Goal: Task Accomplishment & Management: Use online tool/utility

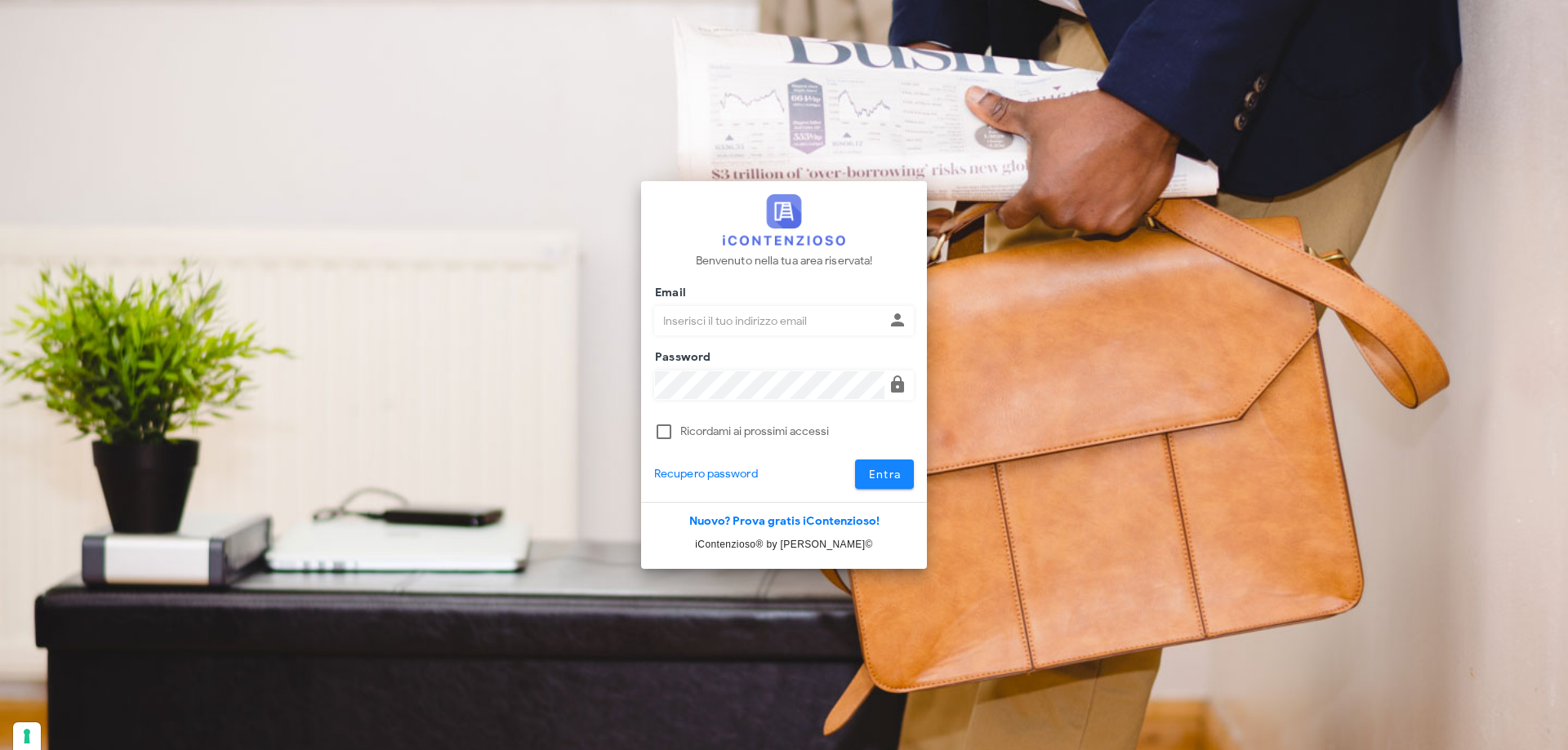
type input "[PERSON_NAME][EMAIL_ADDRESS][DOMAIN_NAME]"
click at [869, 474] on span "Entra" at bounding box center [885, 474] width 34 height 14
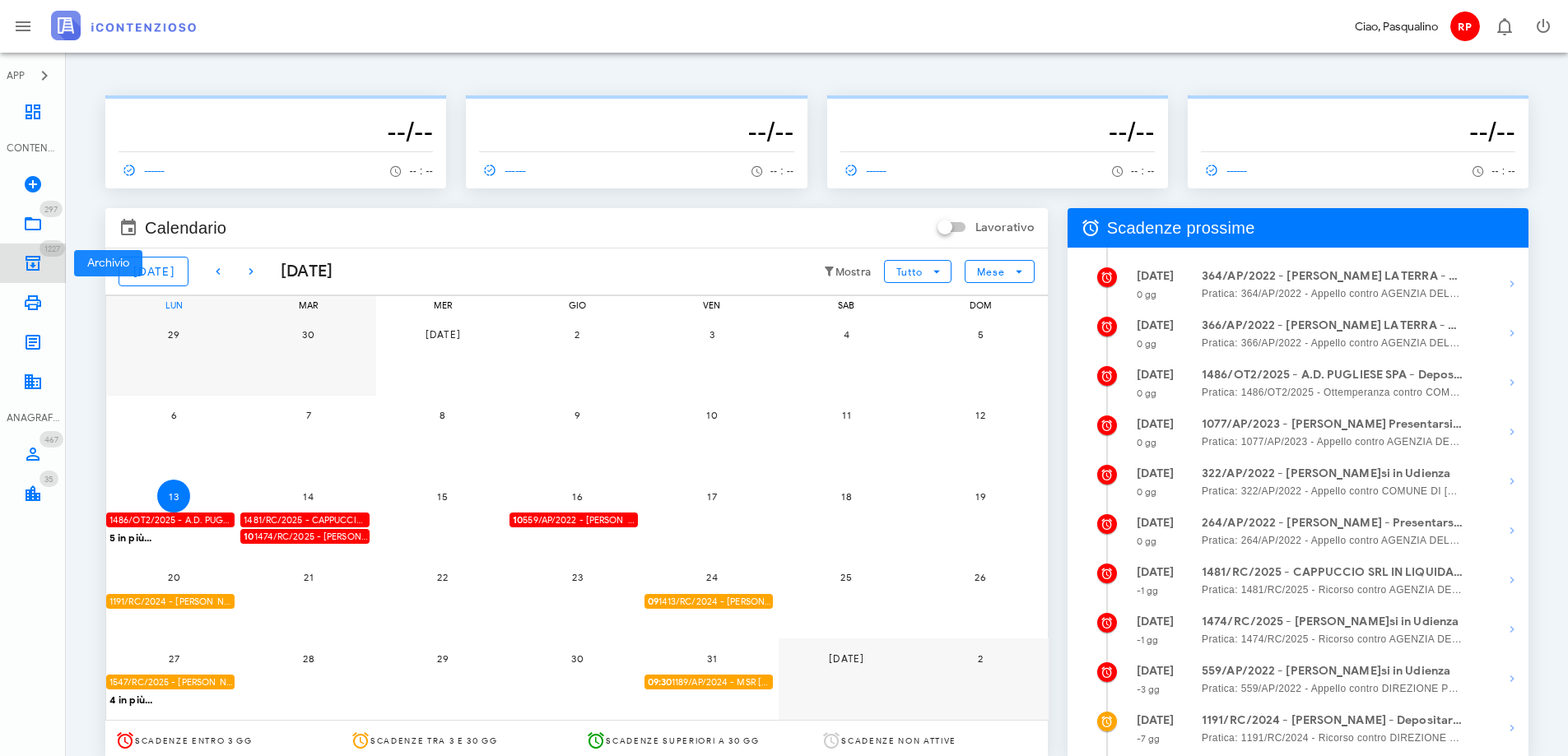
click at [26, 268] on icon at bounding box center [32, 262] width 19 height 19
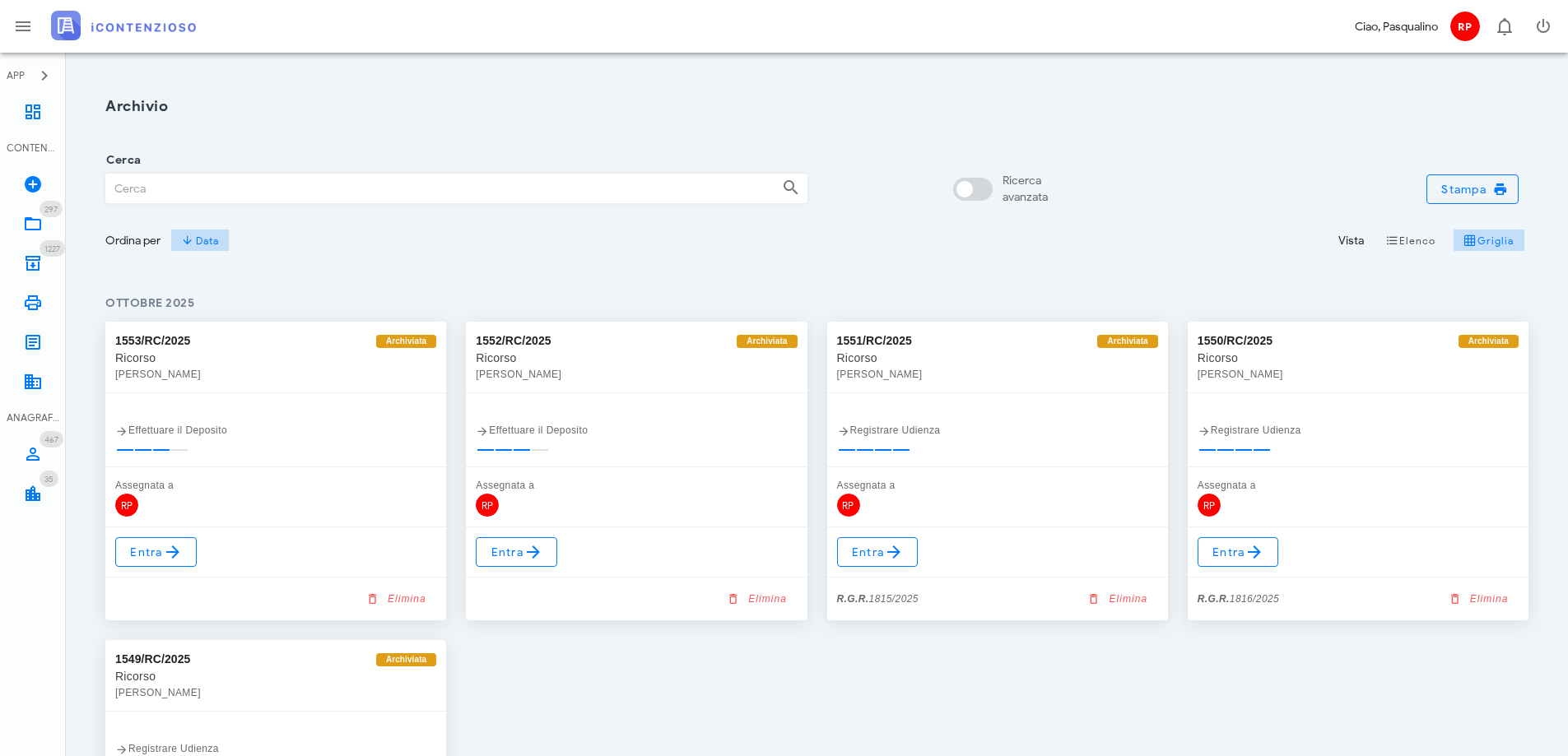
click at [488, 181] on input "Cerca" at bounding box center [437, 188] width 662 height 28
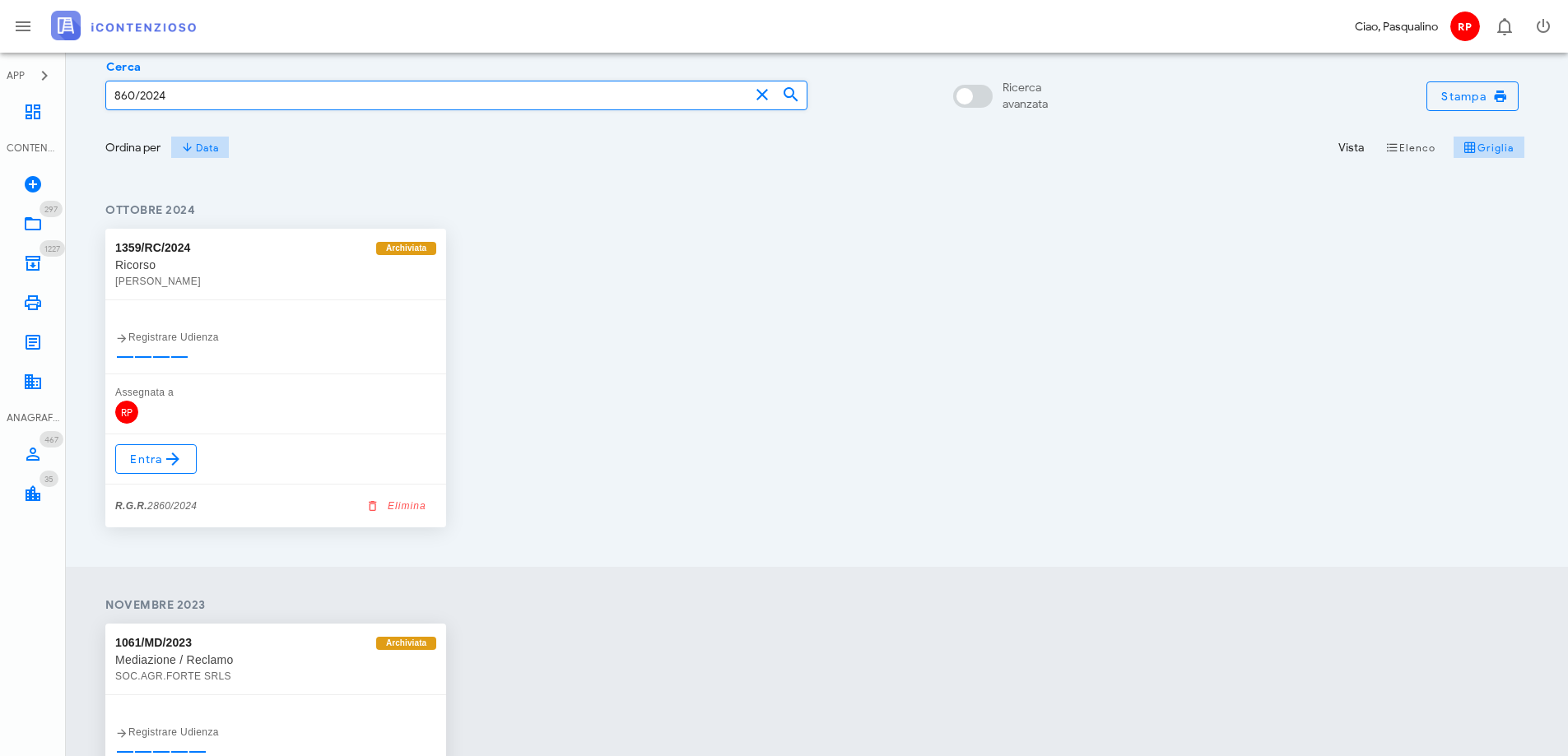
scroll to position [329, 0]
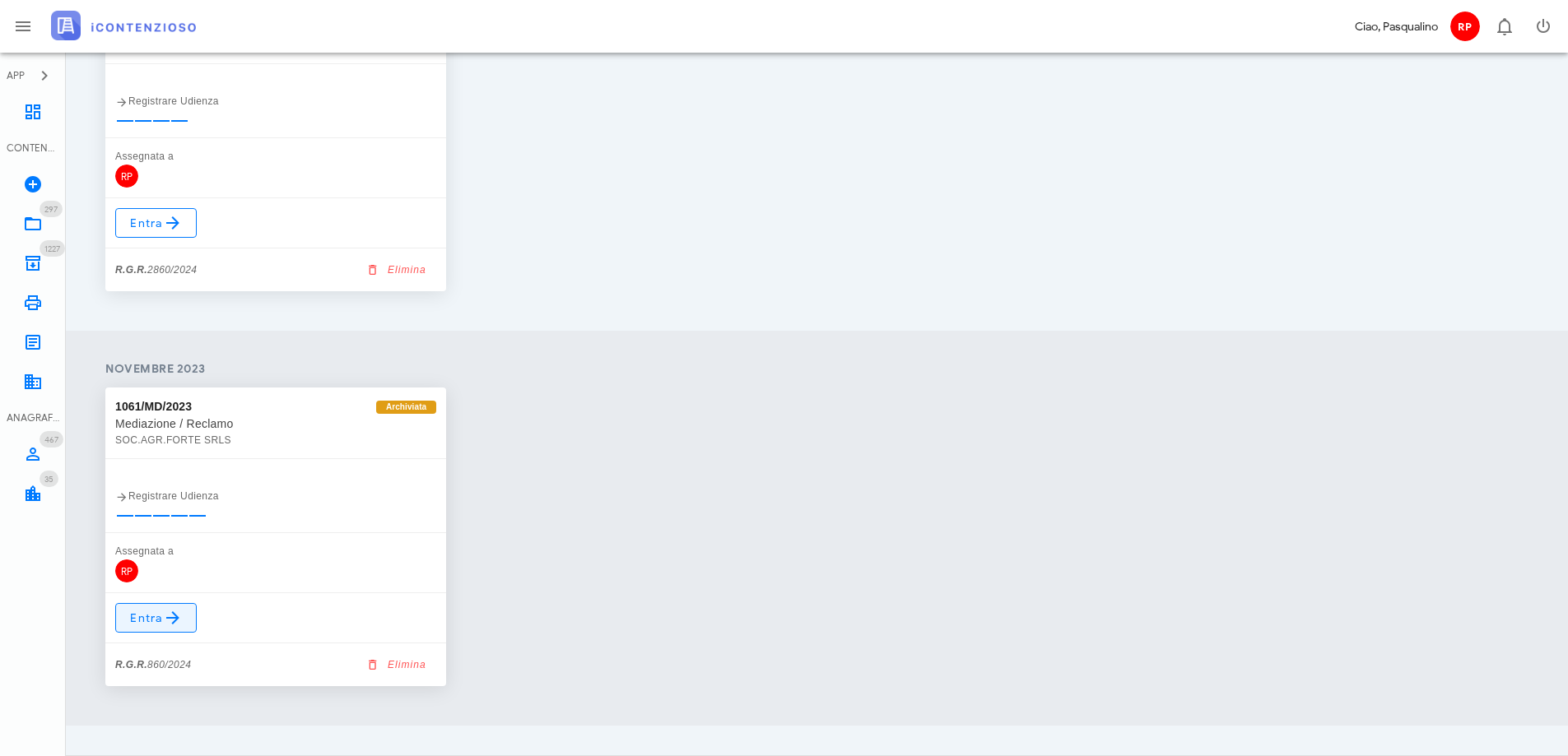
type input "860/2024"
click at [135, 622] on span "Entra" at bounding box center [156, 617] width 53 height 19
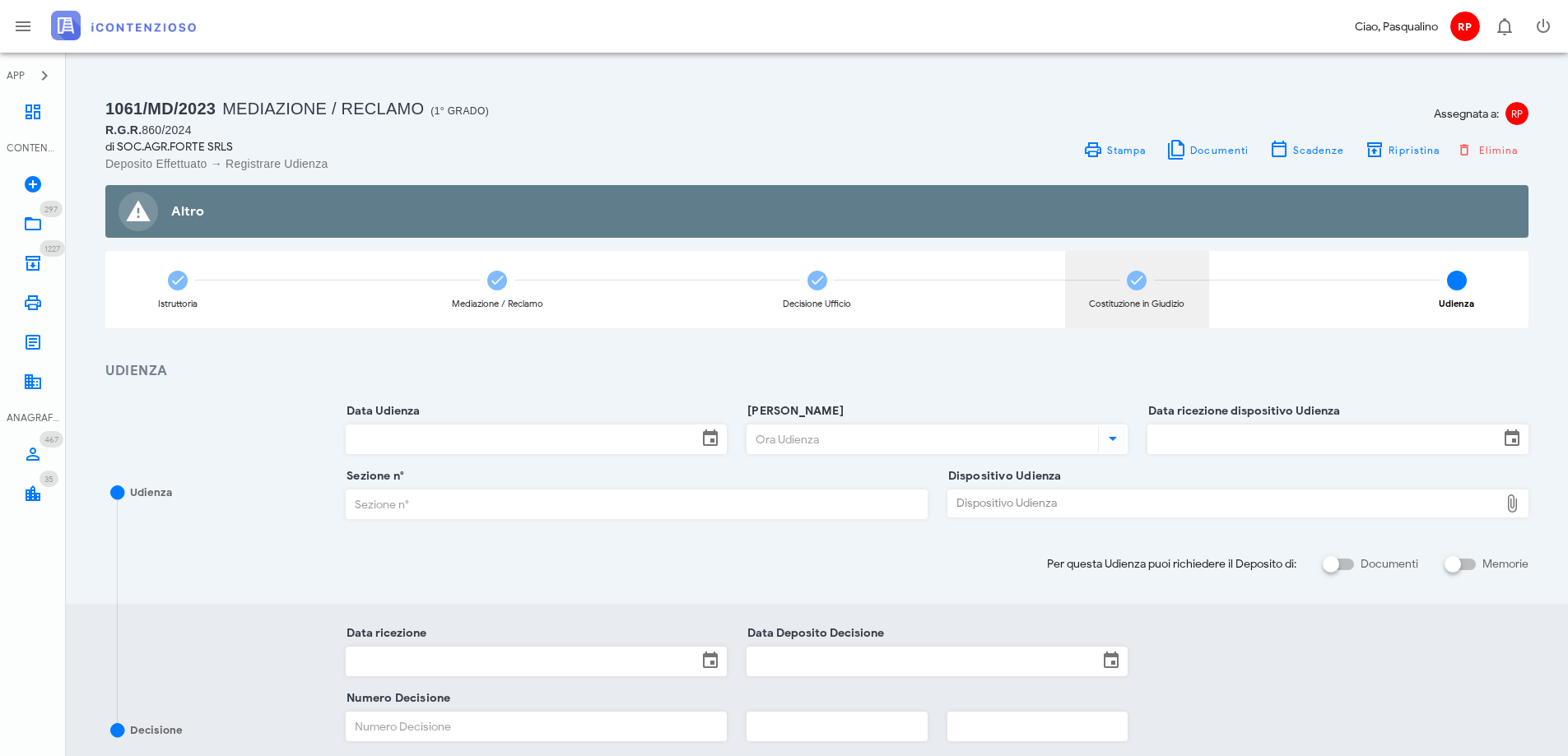
click at [1089, 262] on div "Costituzione in Giudizio" at bounding box center [1137, 290] width 144 height 77
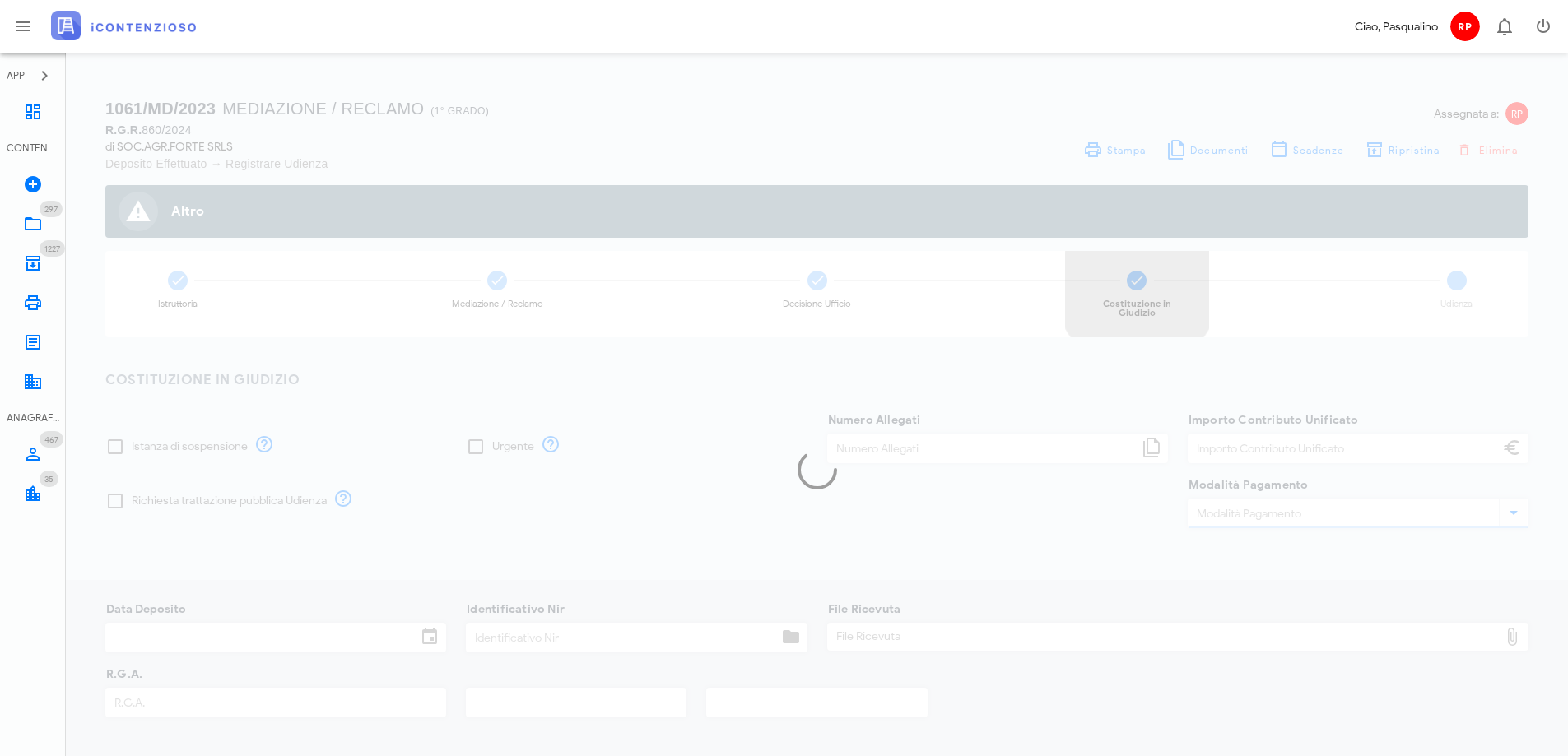
type input "250,00"
type input "19/03/2024"
type input "337"
type input "860"
type input "2024"
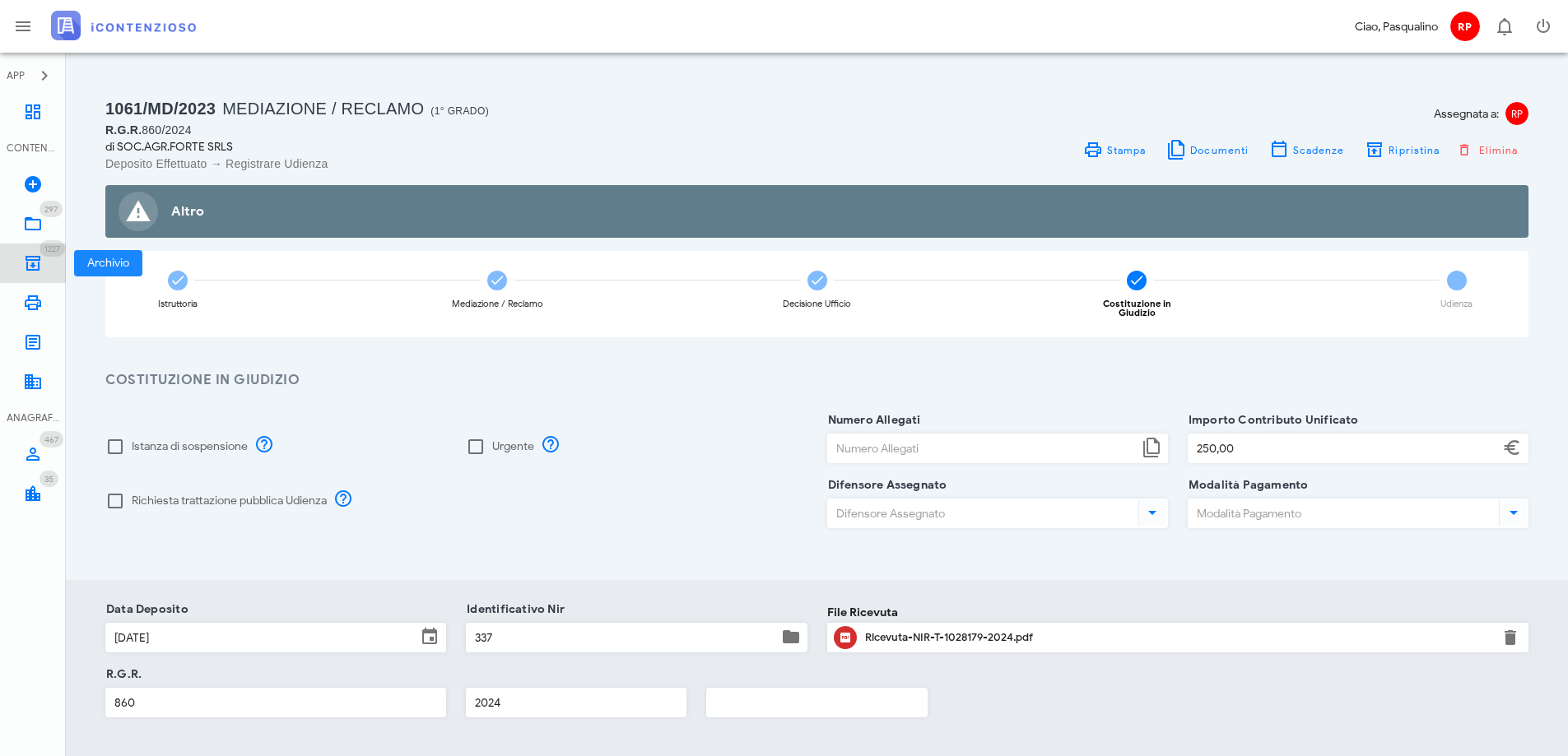
click at [40, 262] on icon at bounding box center [32, 262] width 19 height 19
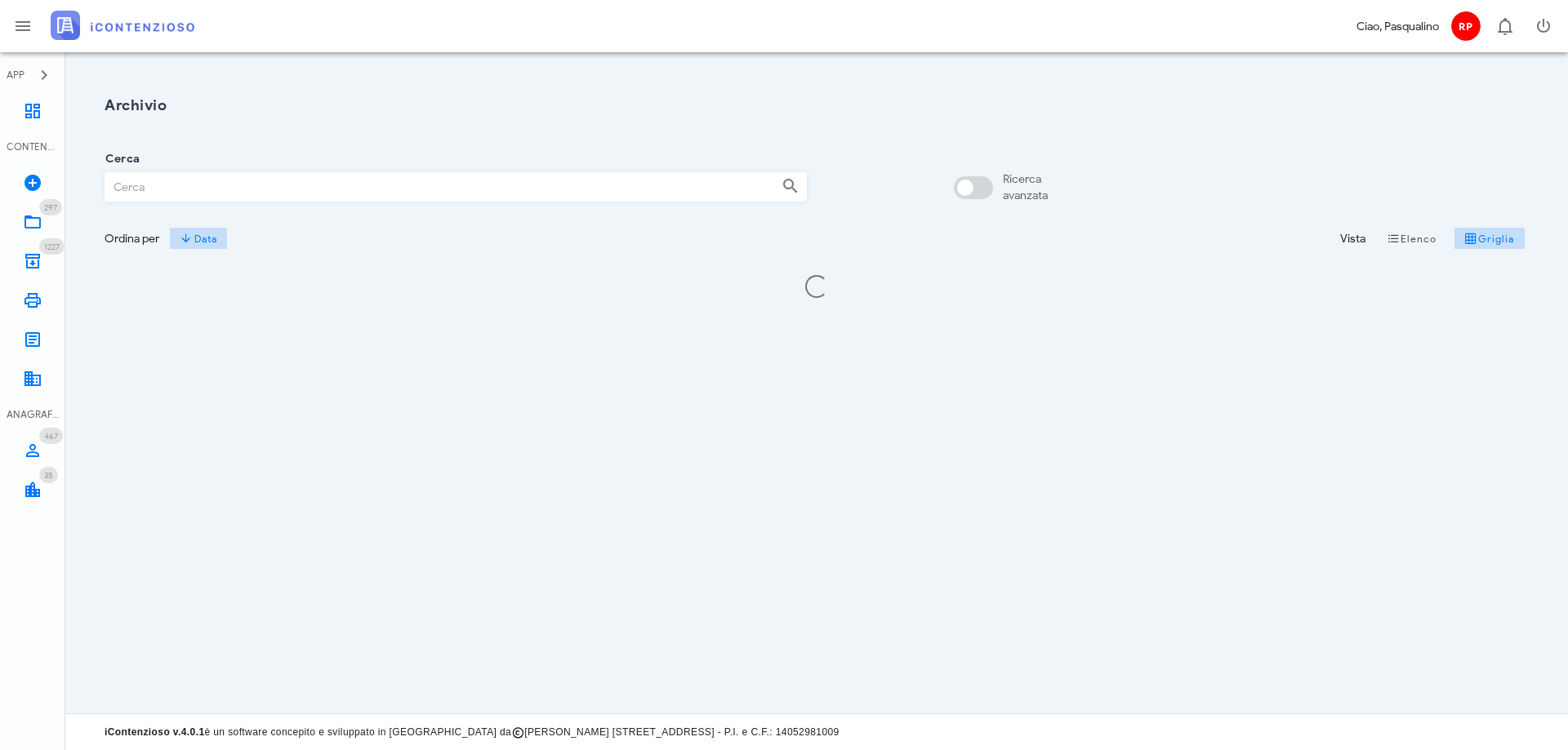
click at [170, 178] on input "Cerca" at bounding box center [437, 186] width 663 height 27
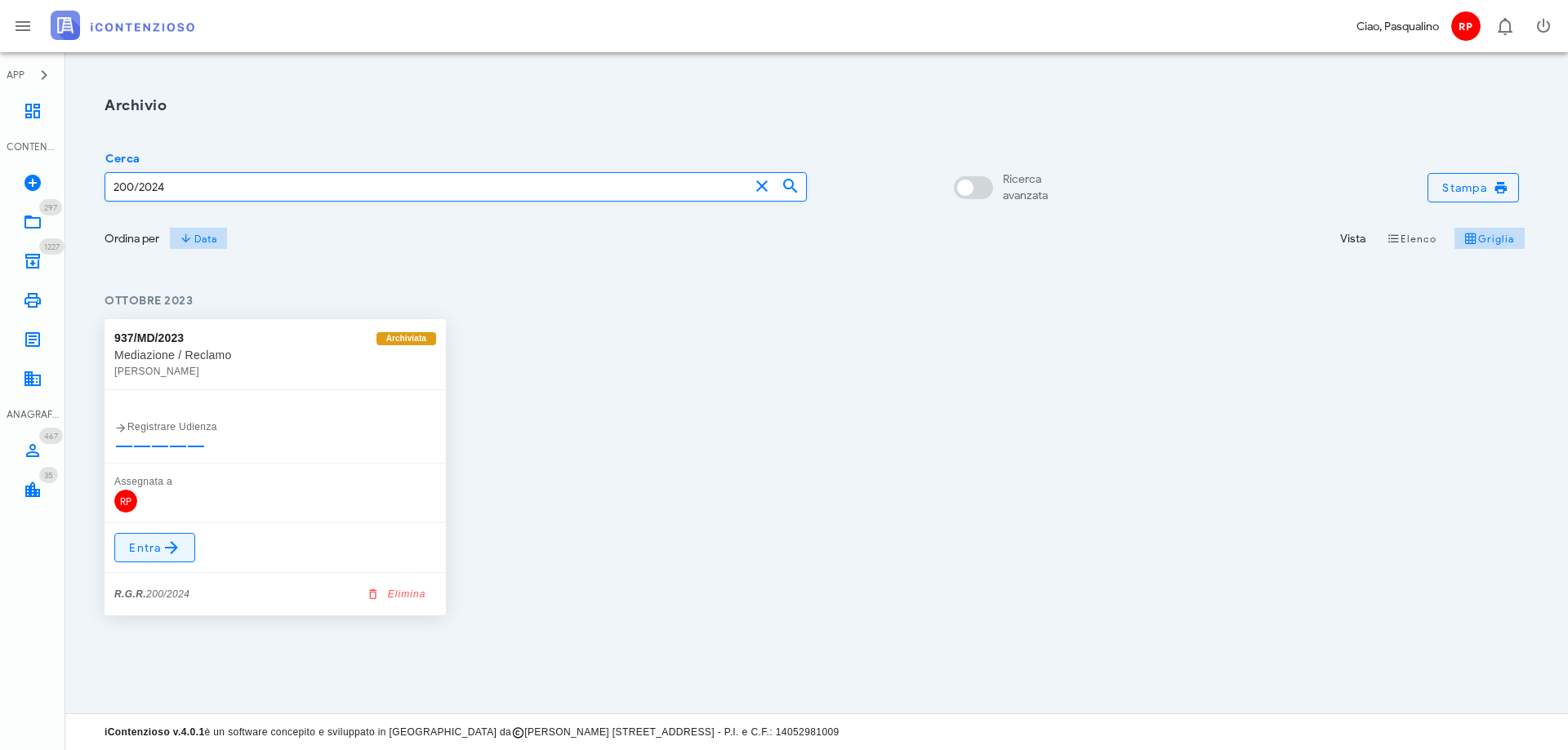
type input "200/2024"
click at [174, 542] on icon at bounding box center [171, 547] width 19 height 19
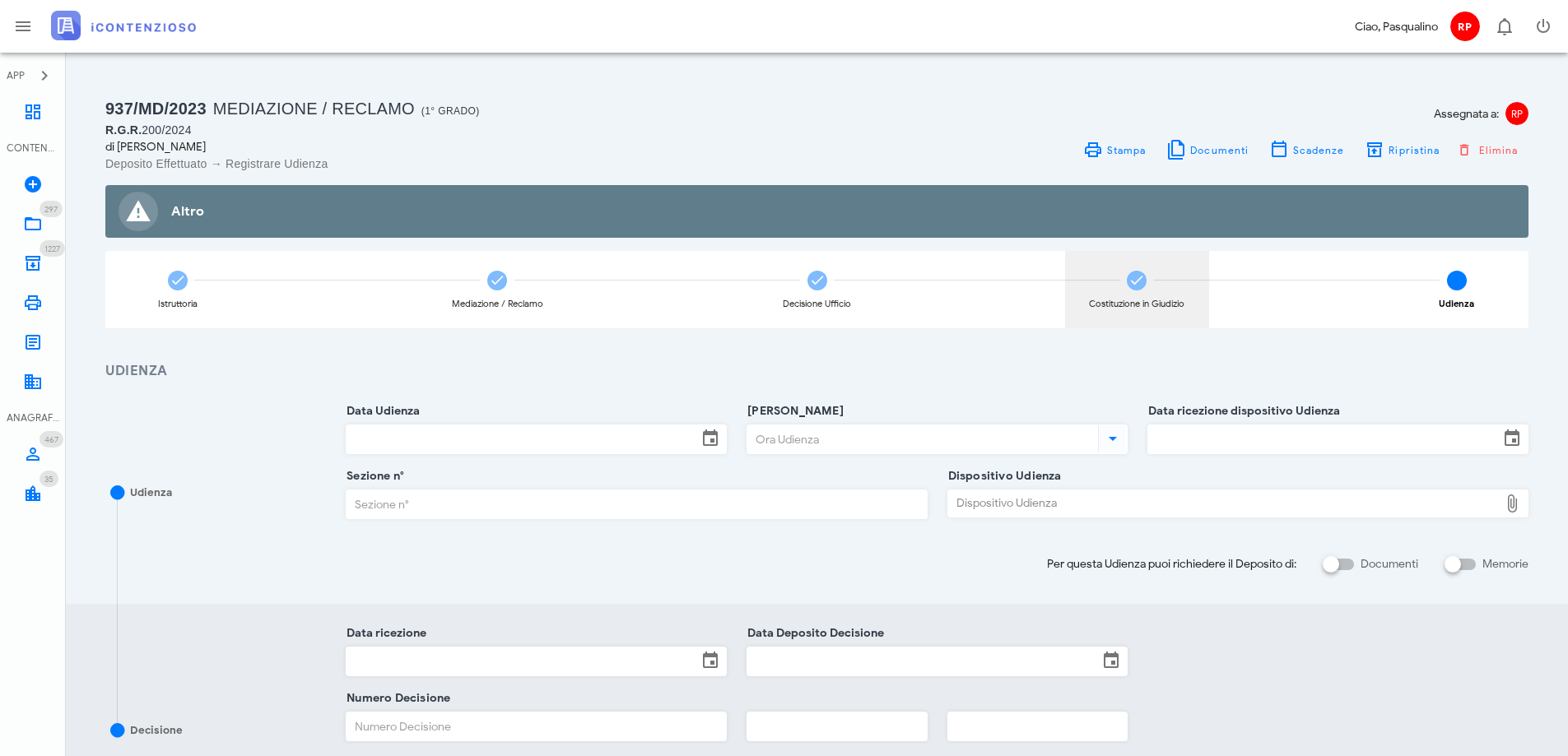
click at [1139, 282] on icon at bounding box center [1137, 281] width 17 height 17
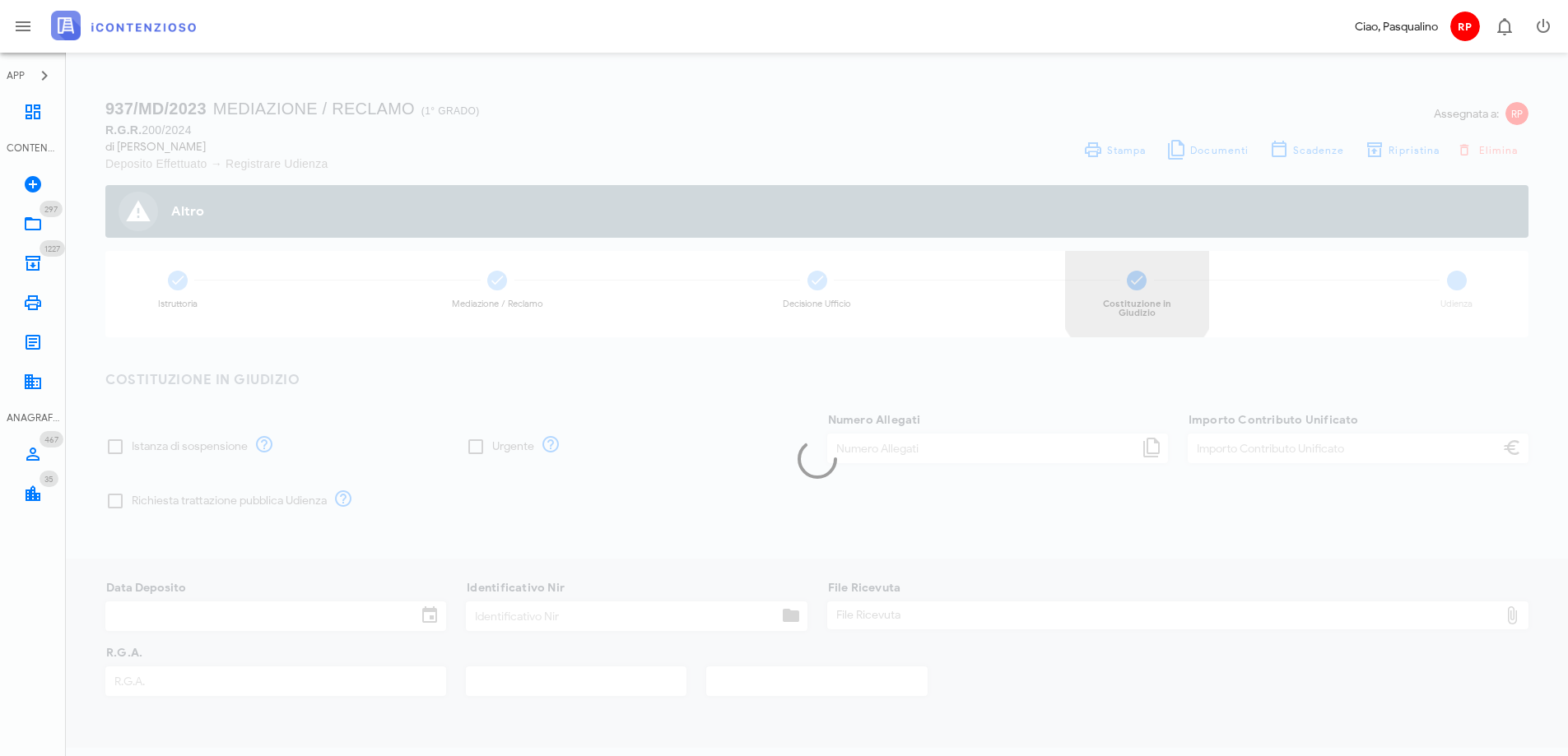
type input "30,00"
type input "24/01/2024"
type input "330"
type input "200"
type input "2024"
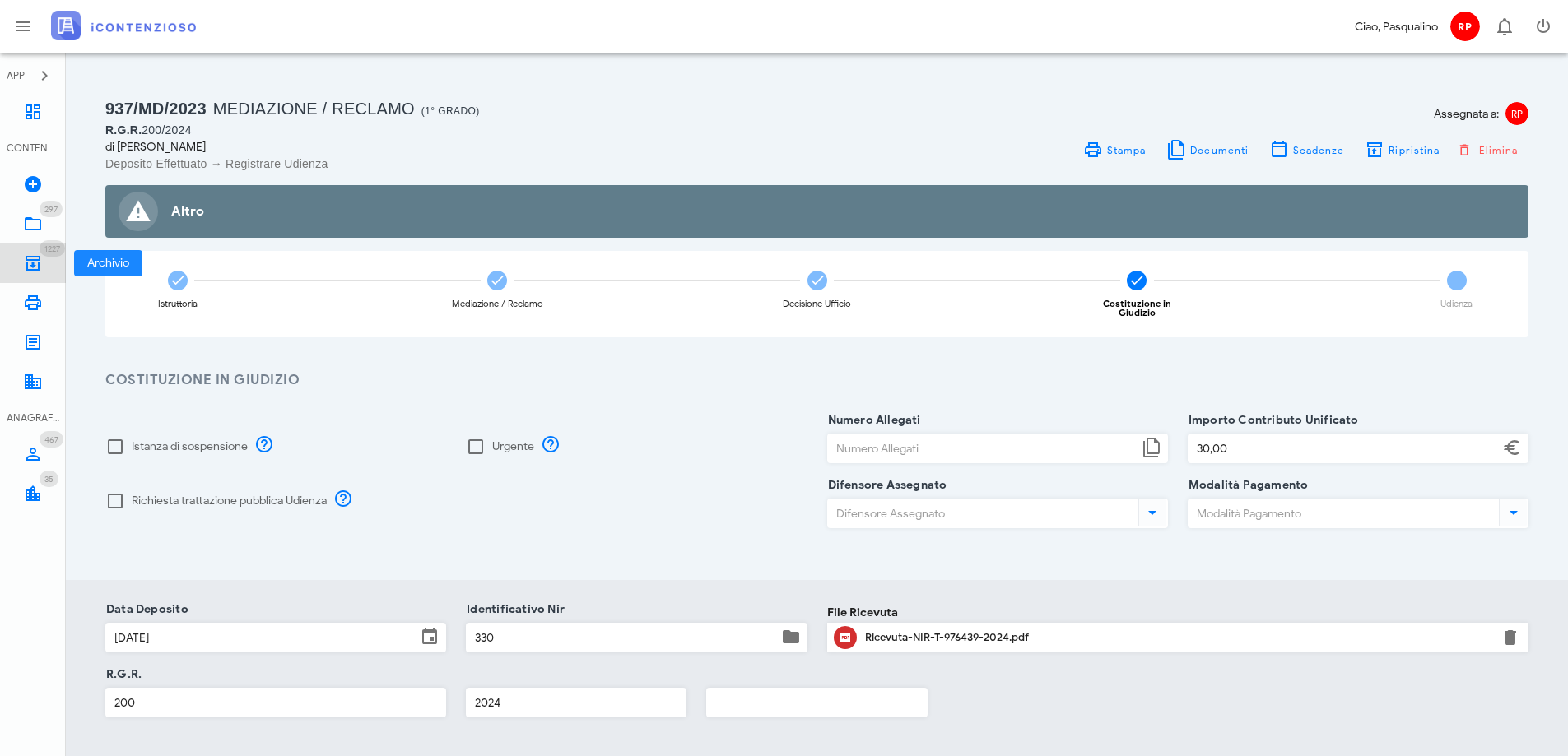
click at [42, 273] on link "1227 Archivio 1227" at bounding box center [32, 262] width 65 height 40
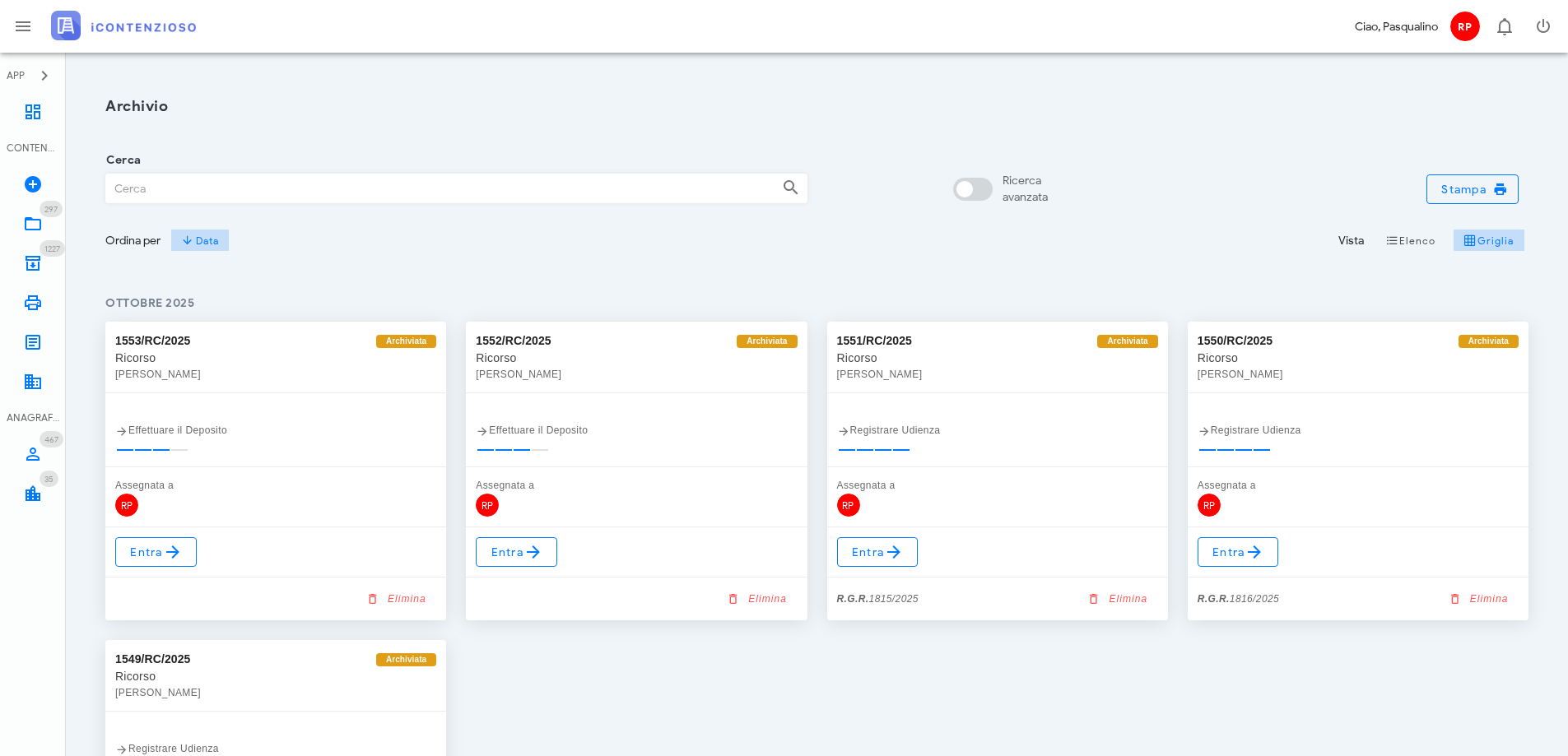
click at [410, 184] on input "Cerca" at bounding box center [437, 188] width 662 height 28
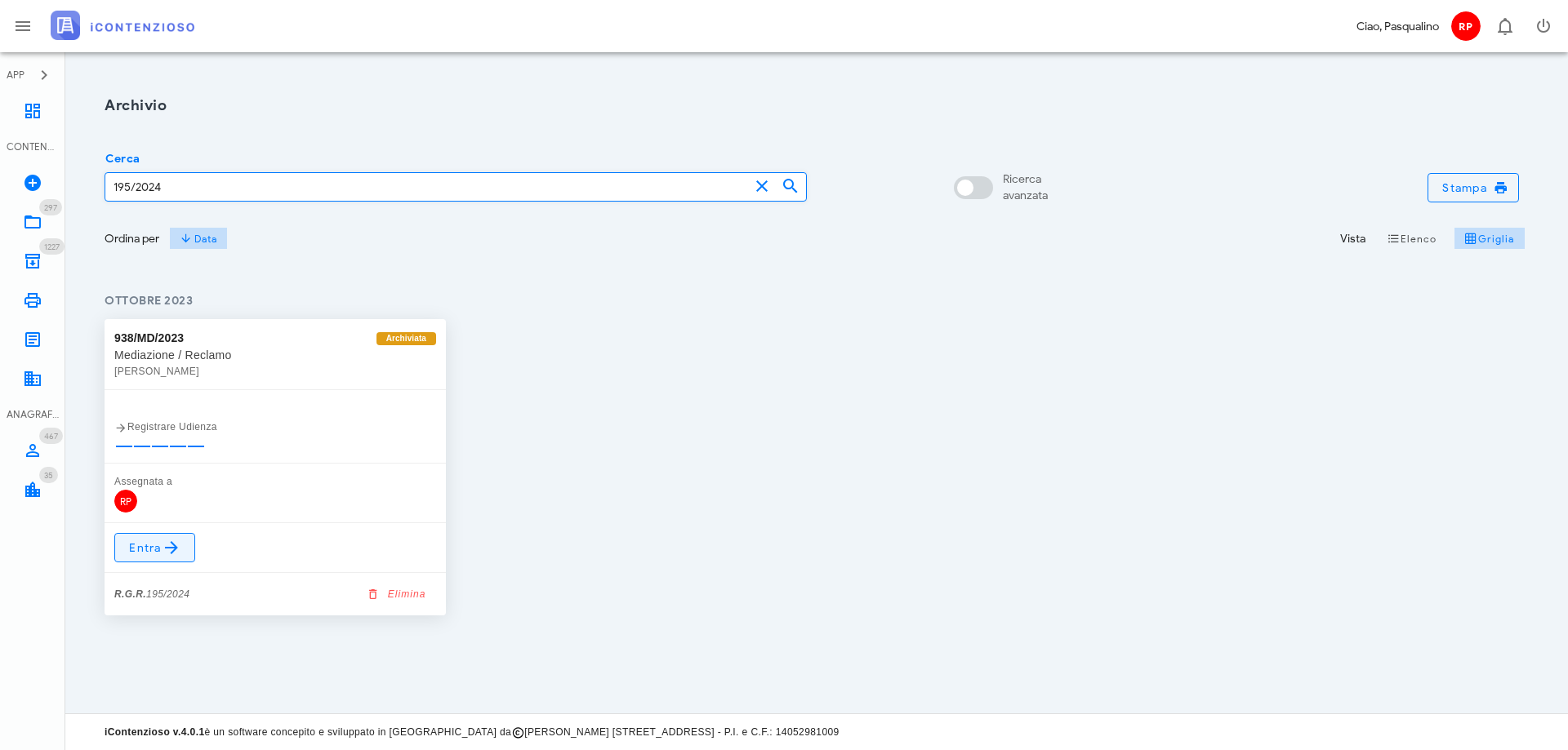
type input "195/2024"
click at [162, 539] on icon at bounding box center [171, 547] width 19 height 19
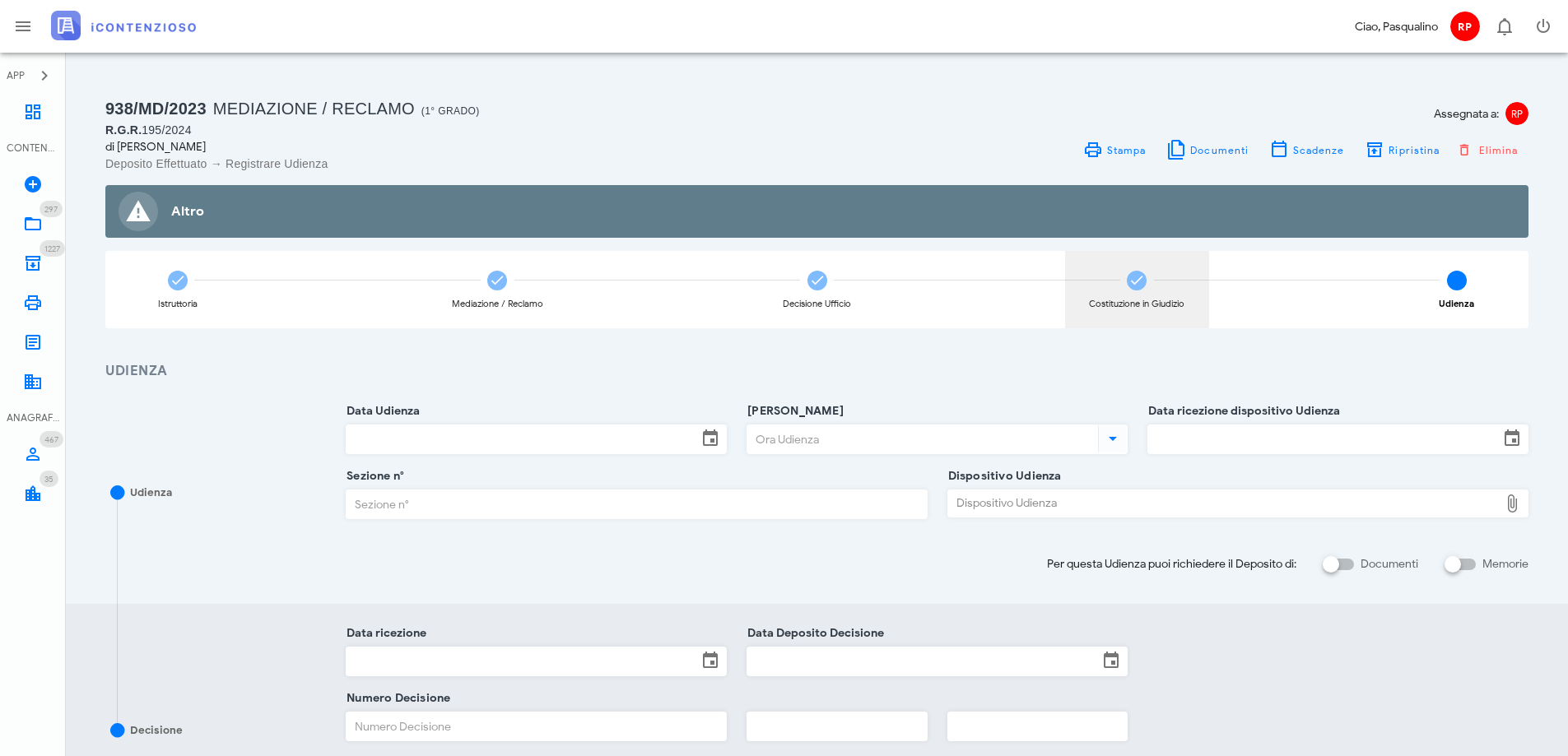
click at [1134, 280] on icon at bounding box center [1137, 281] width 17 height 17
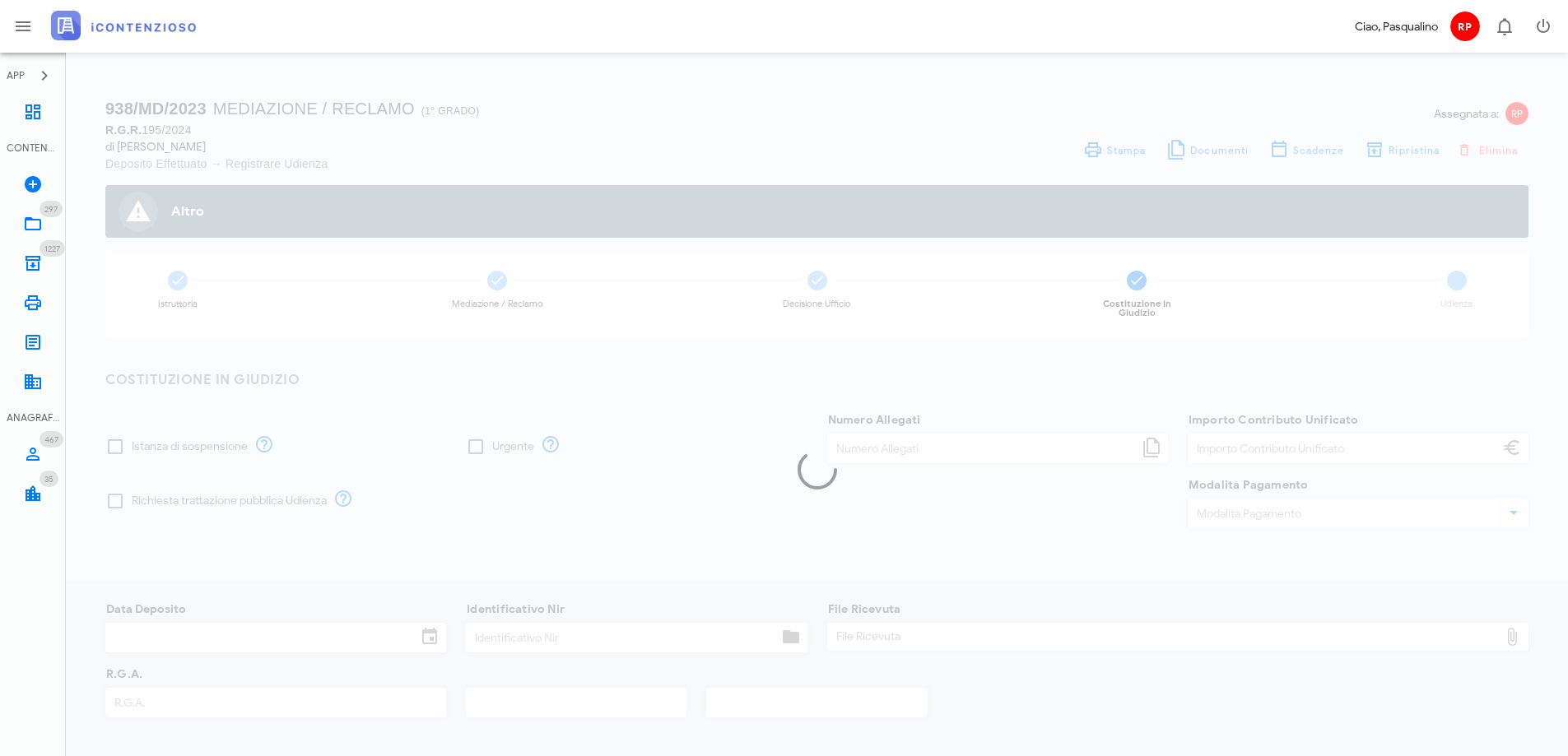
type input "30,00"
type input "24/01/2024"
type input "330"
type input "195"
type input "2024"
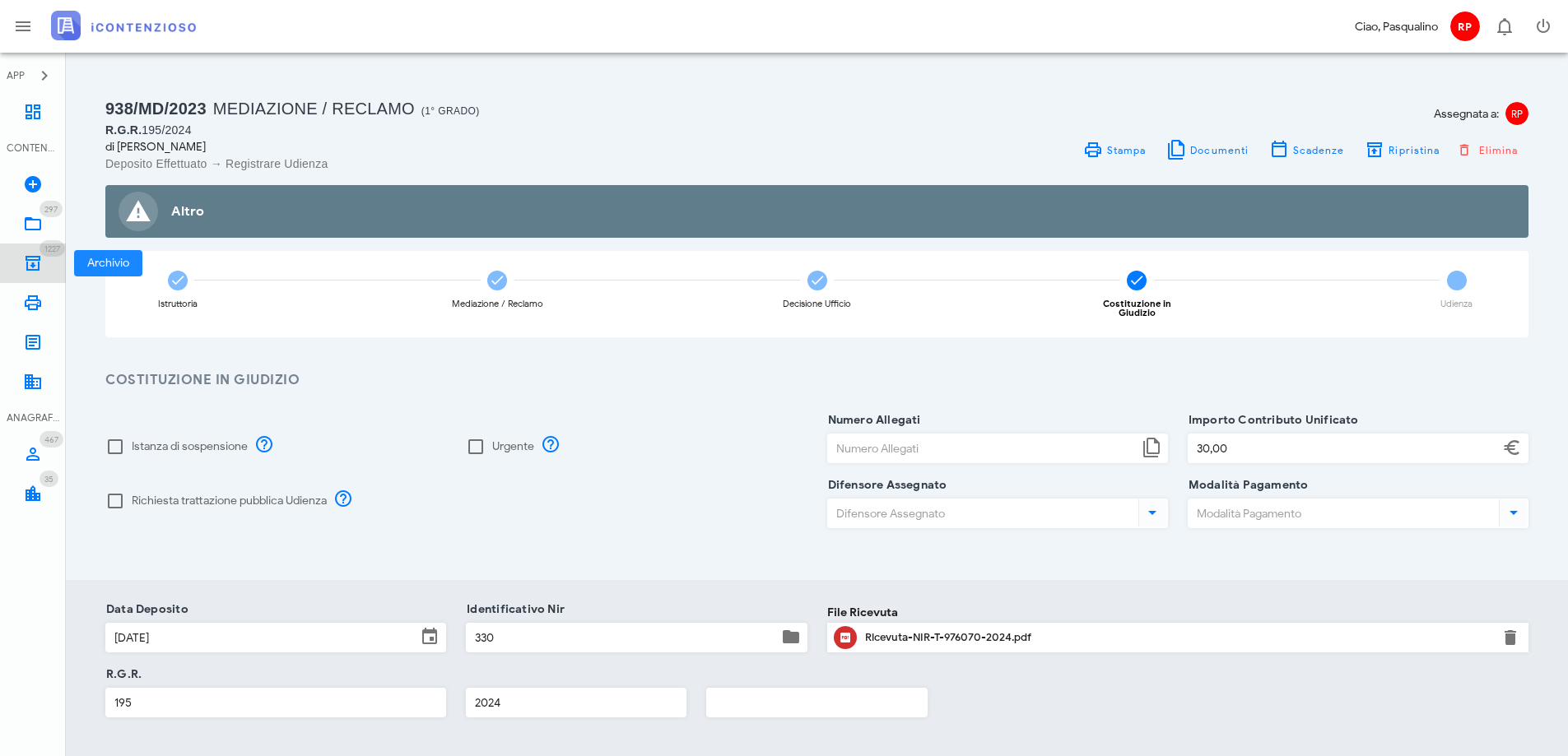
click at [29, 262] on icon at bounding box center [32, 262] width 19 height 19
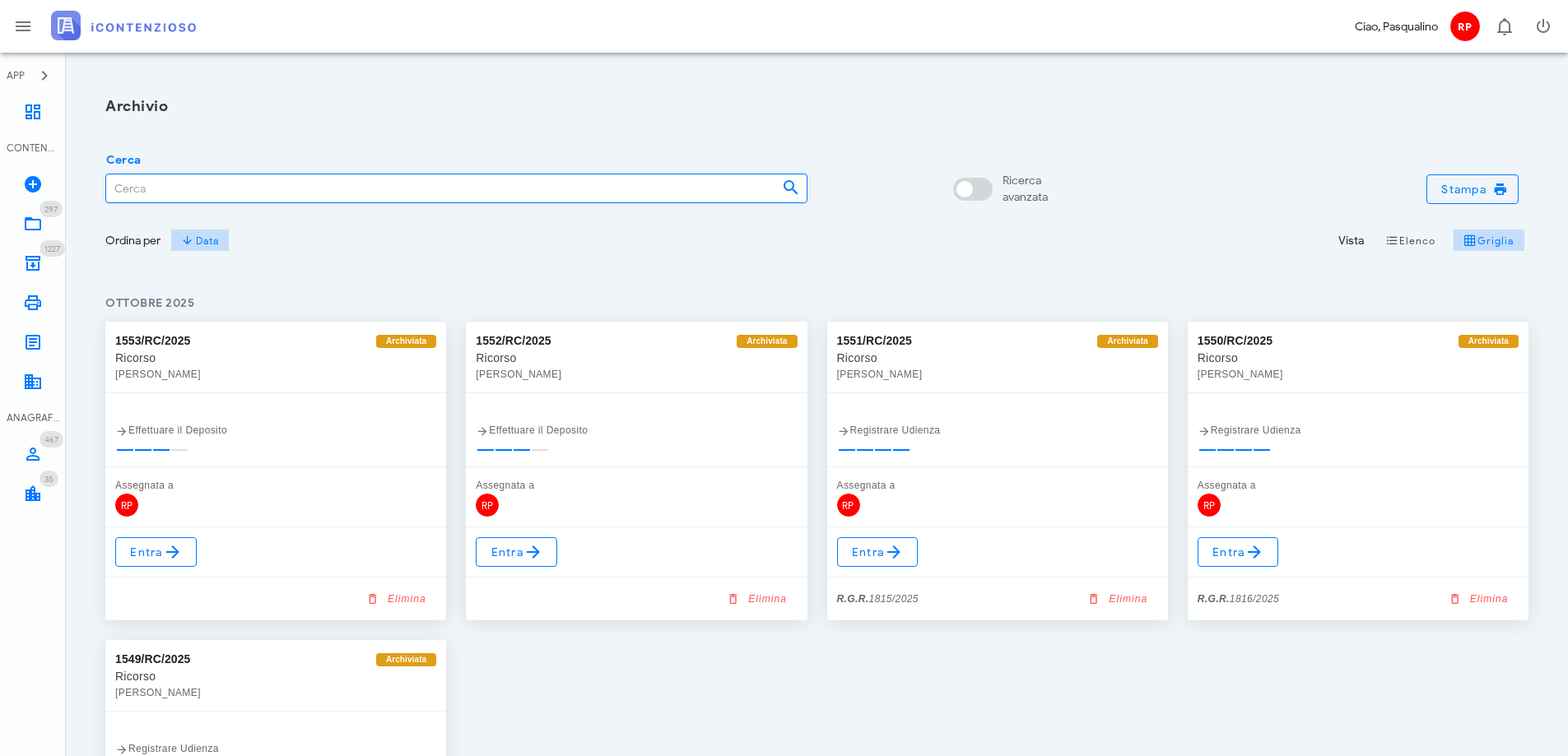
click at [213, 188] on input "Cerca" at bounding box center [437, 188] width 662 height 28
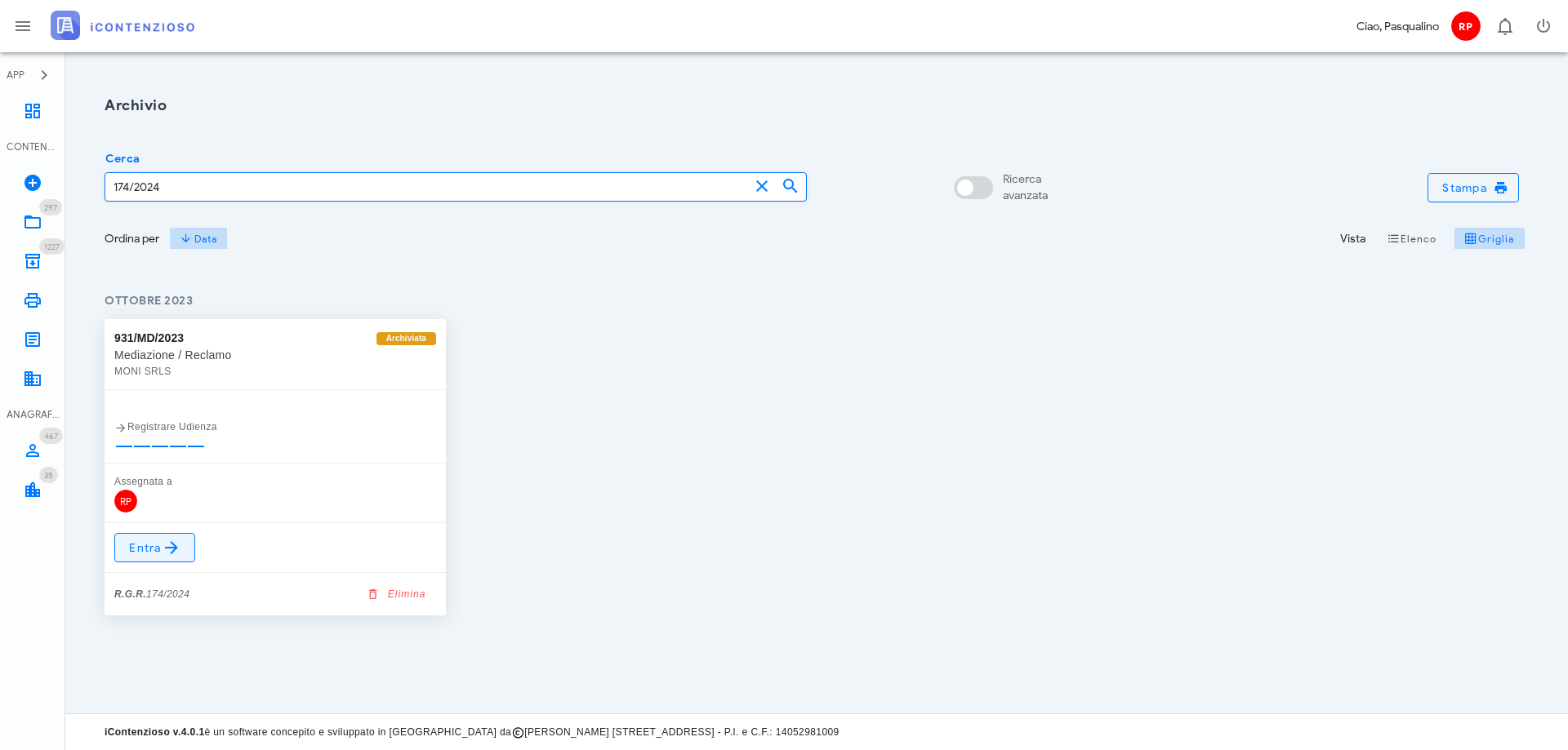
type input "174/2024"
click at [186, 548] on link "Entra" at bounding box center [154, 547] width 80 height 29
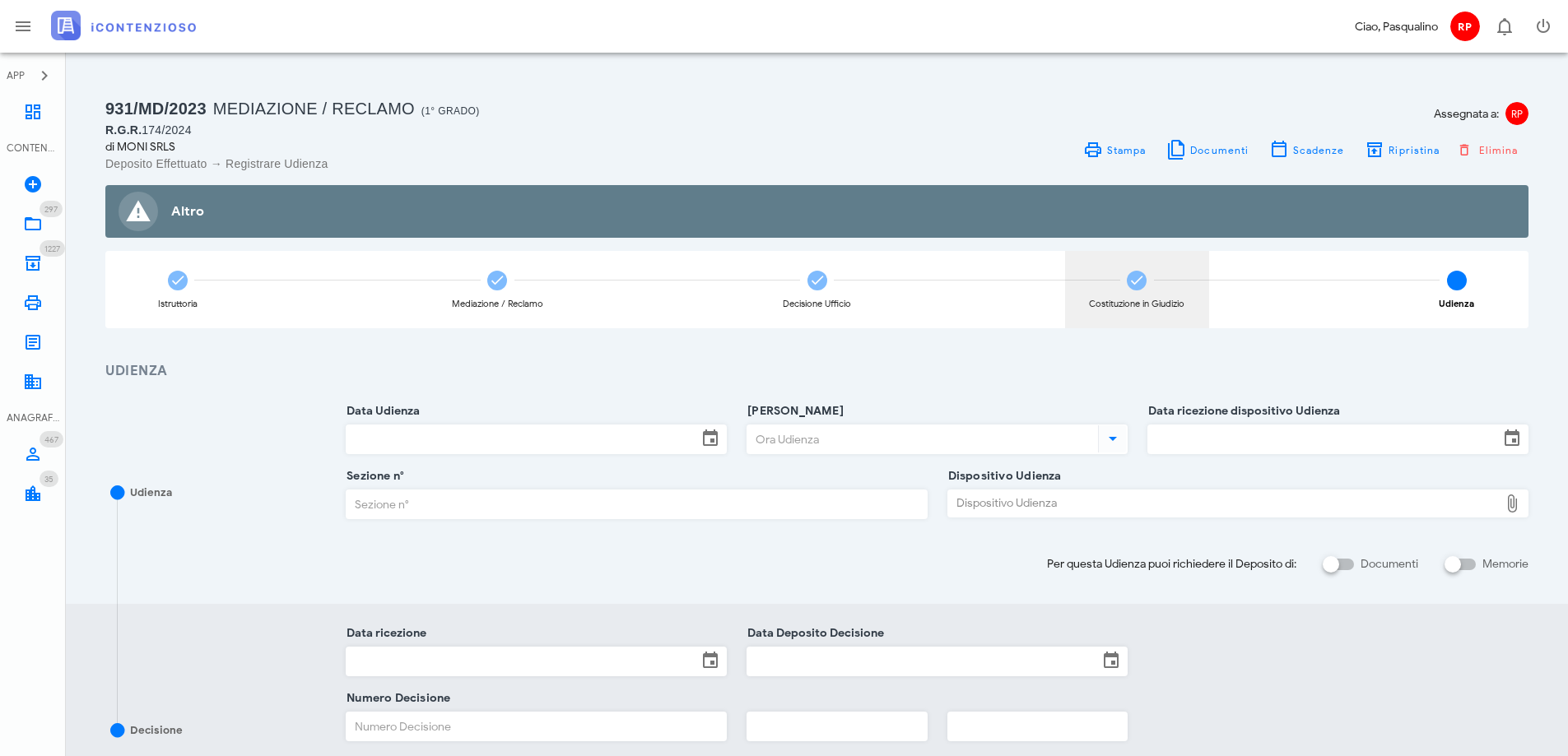
click at [1137, 281] on icon at bounding box center [1137, 281] width 17 height 17
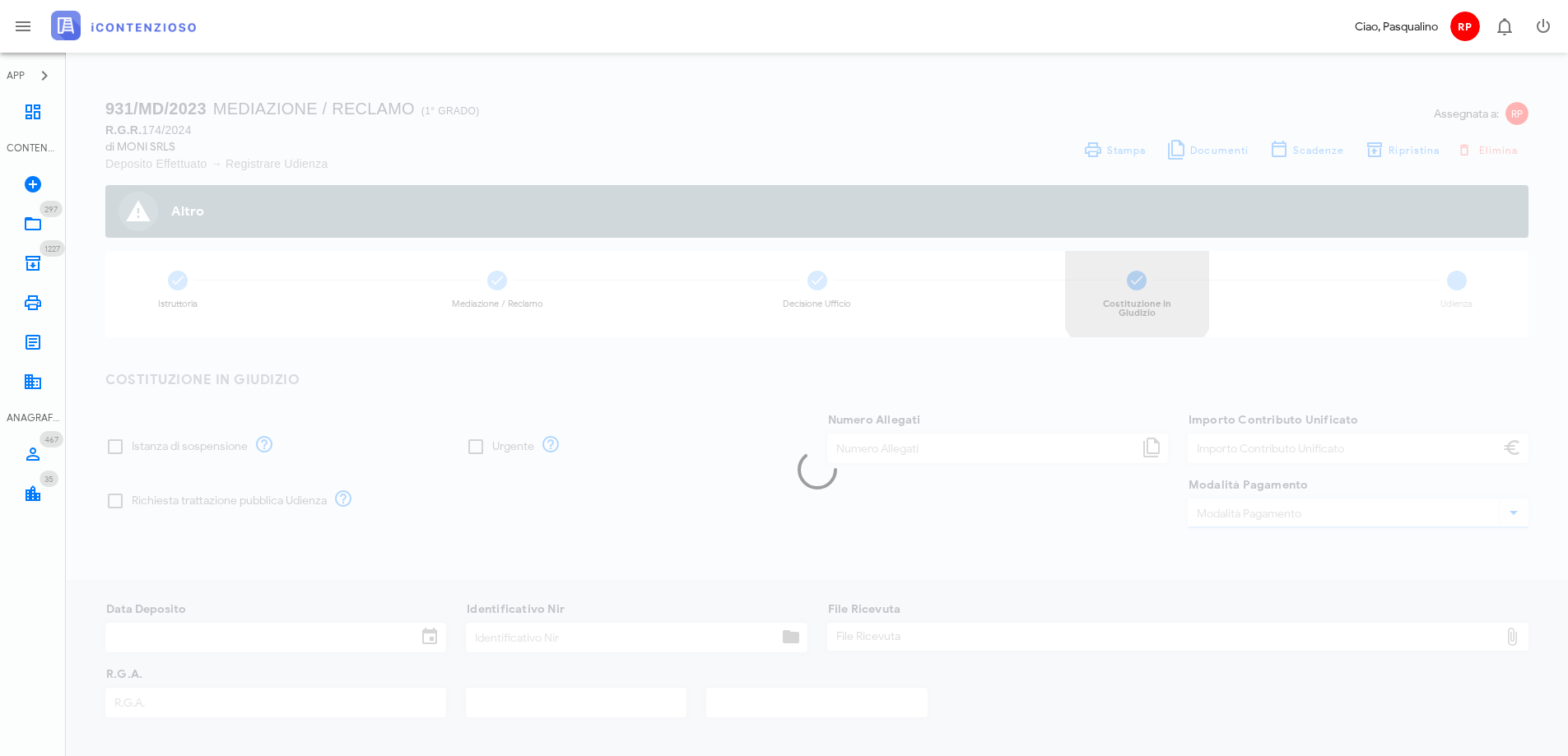
type input "30,00"
type input "22/01/2024"
type input "329"
type input "174"
type input "2024"
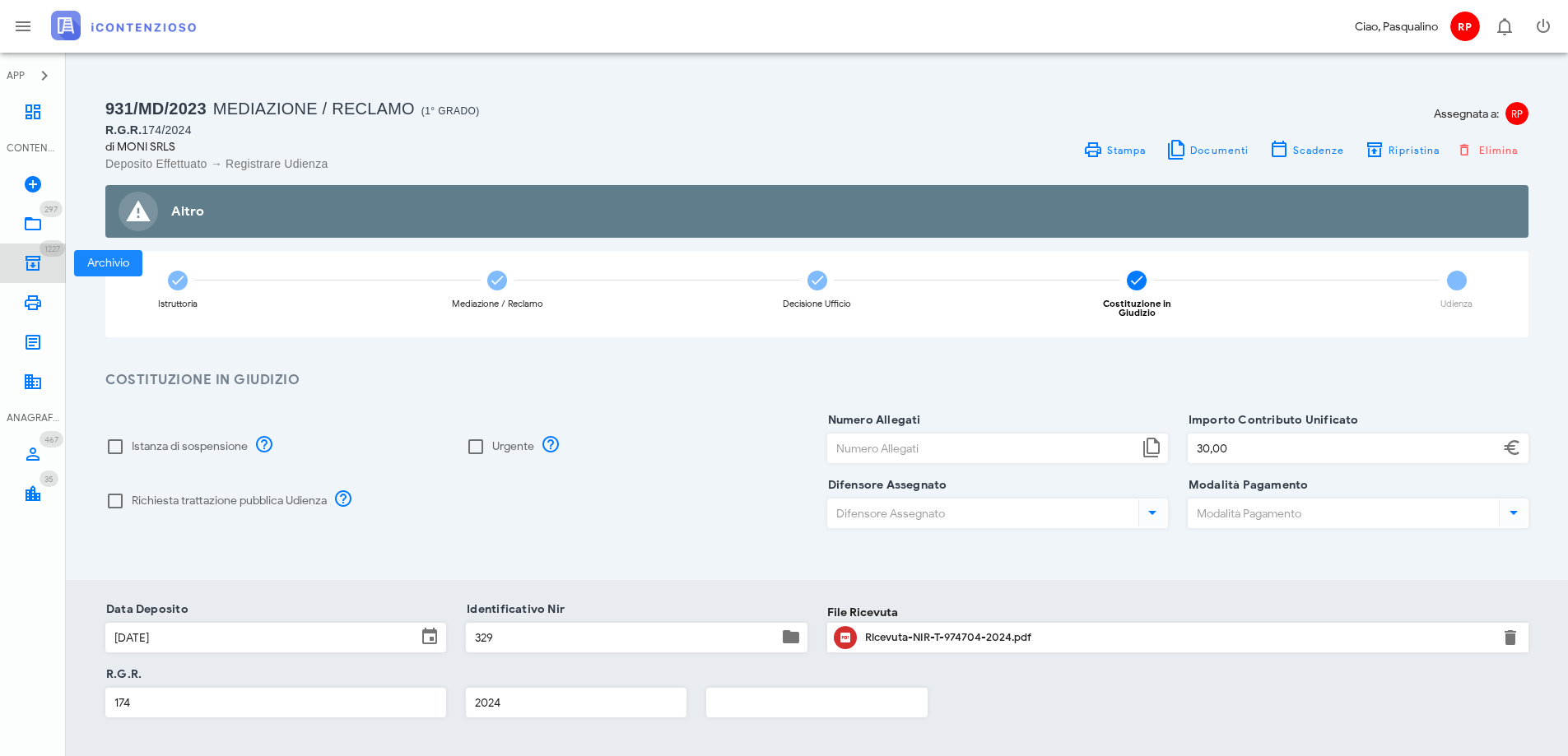
click at [30, 267] on icon at bounding box center [32, 262] width 19 height 19
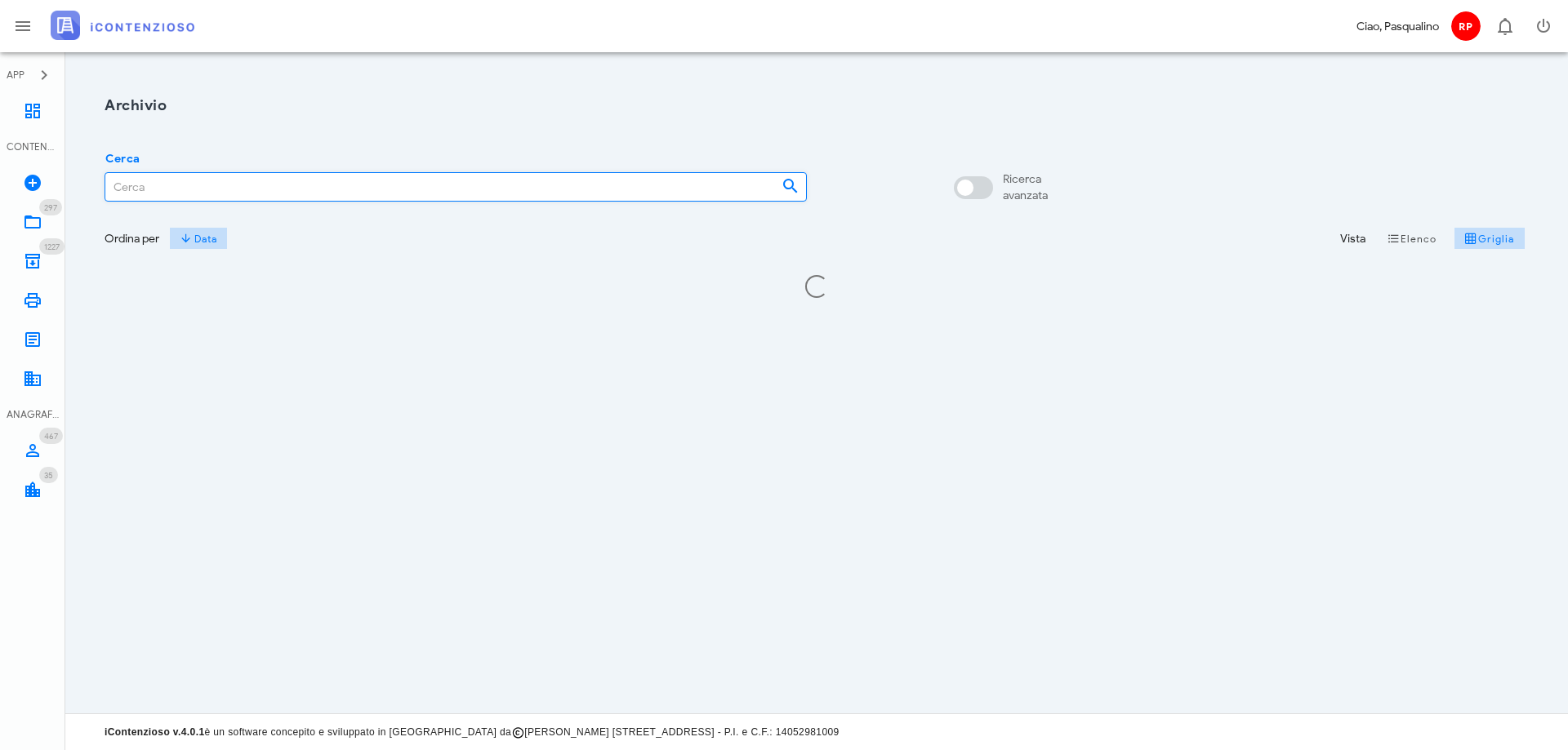
click at [443, 188] on input "Cerca" at bounding box center [437, 186] width 663 height 27
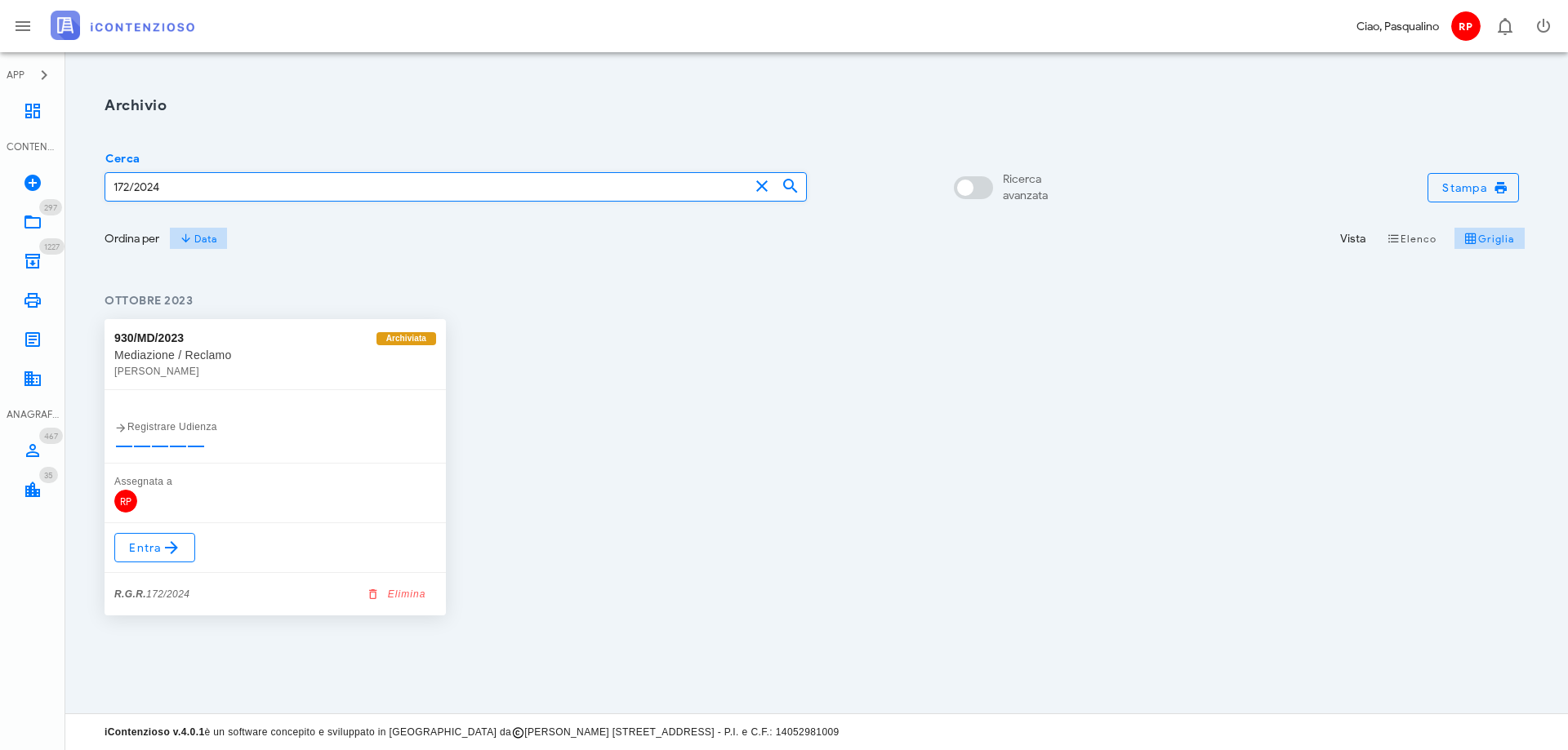
type input "172/2024"
click at [144, 564] on div "Entra R.G.R. 172/2024 Elimina" at bounding box center [274, 569] width 341 height 92
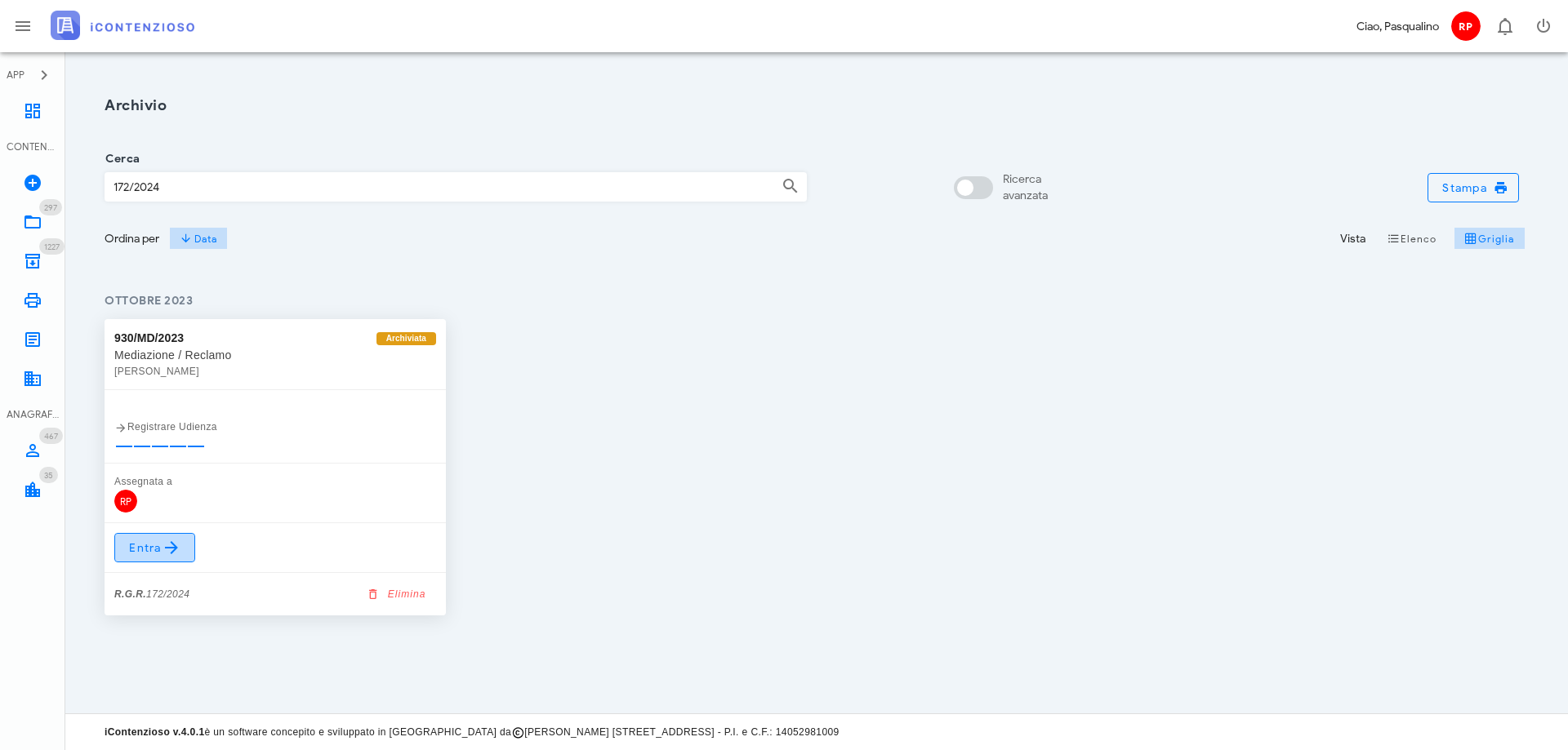
click at [144, 560] on link "Entra" at bounding box center [154, 547] width 80 height 29
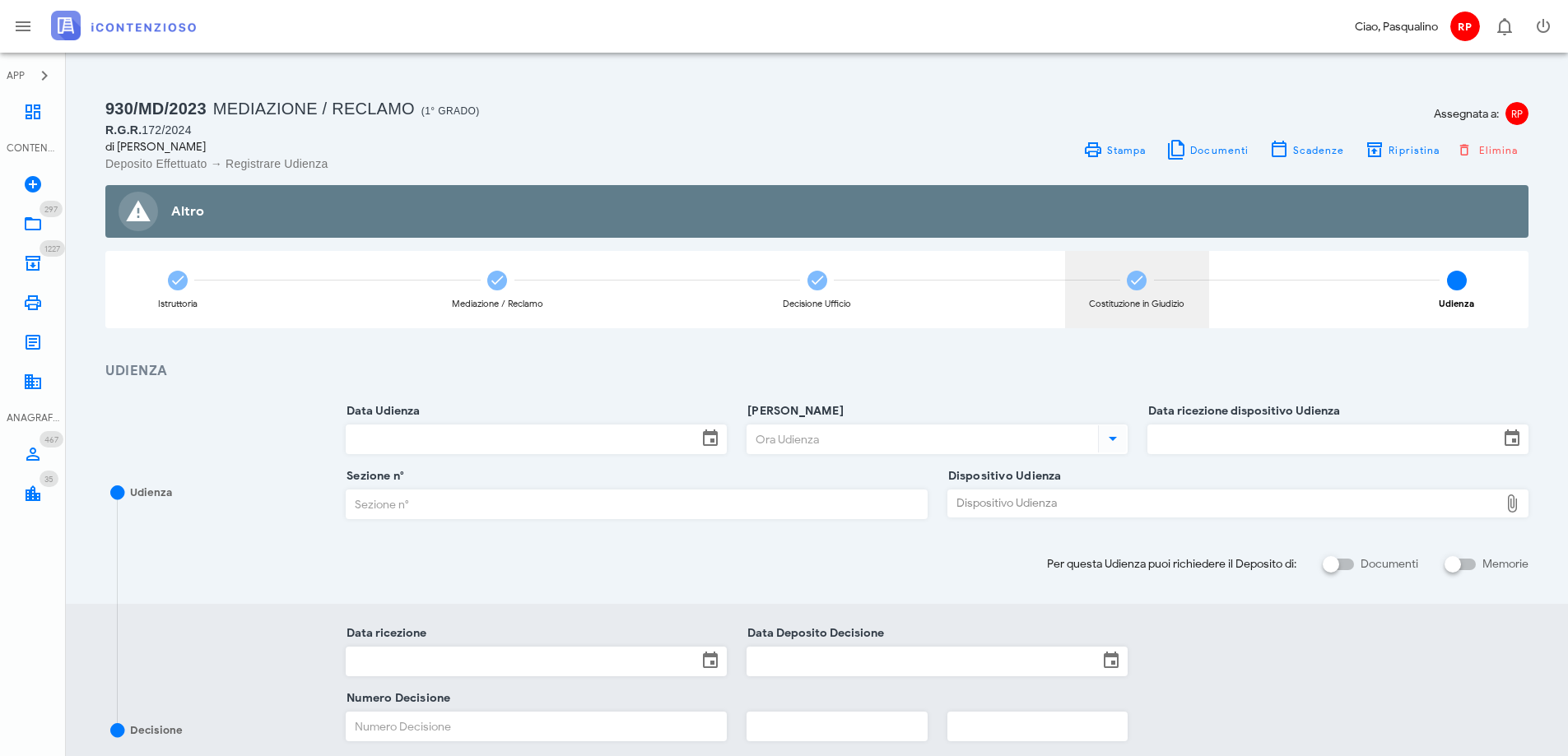
click at [1133, 286] on icon at bounding box center [1137, 281] width 17 height 17
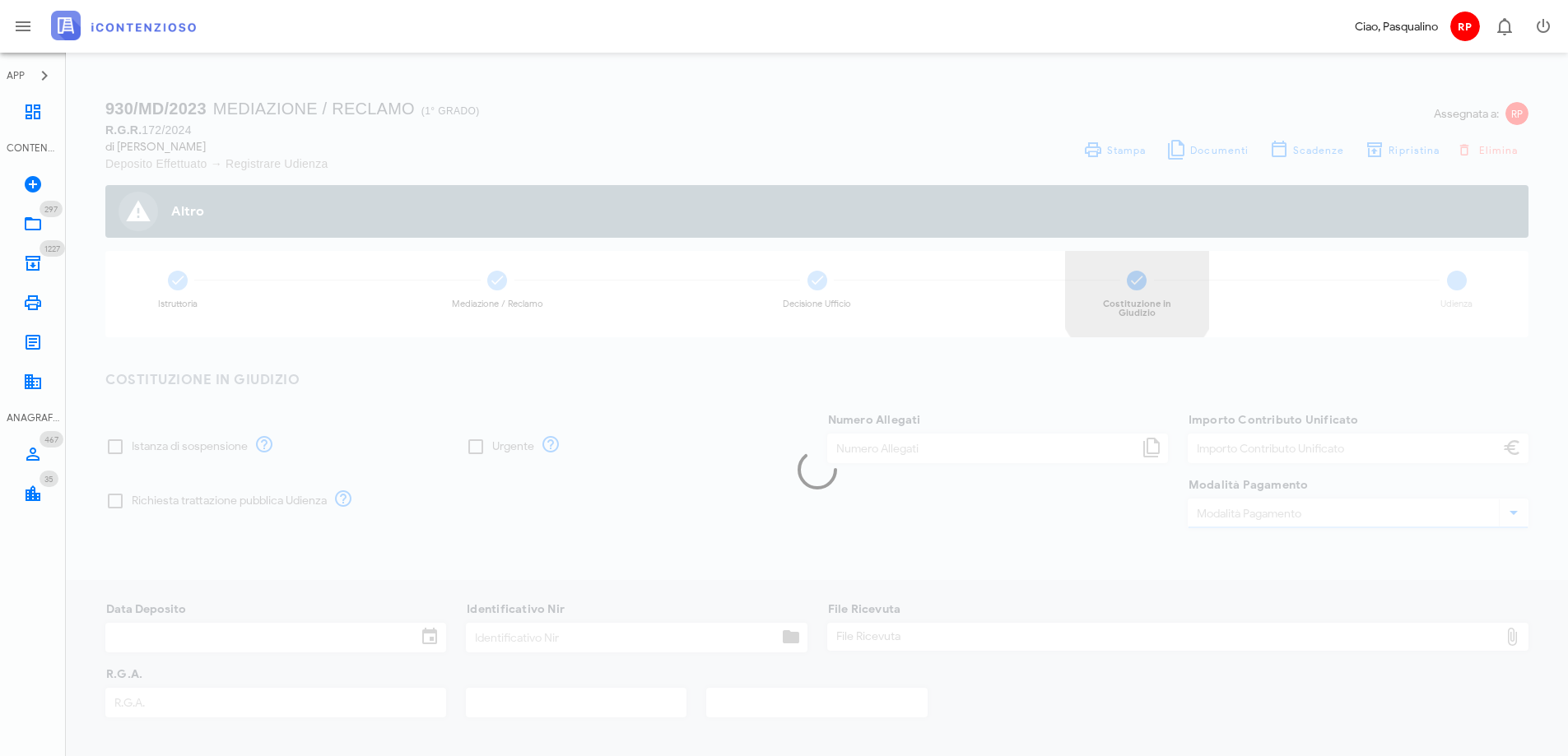
type input "60,00"
type input "[DATE]"
type input "329"
type input "172"
type input "2024"
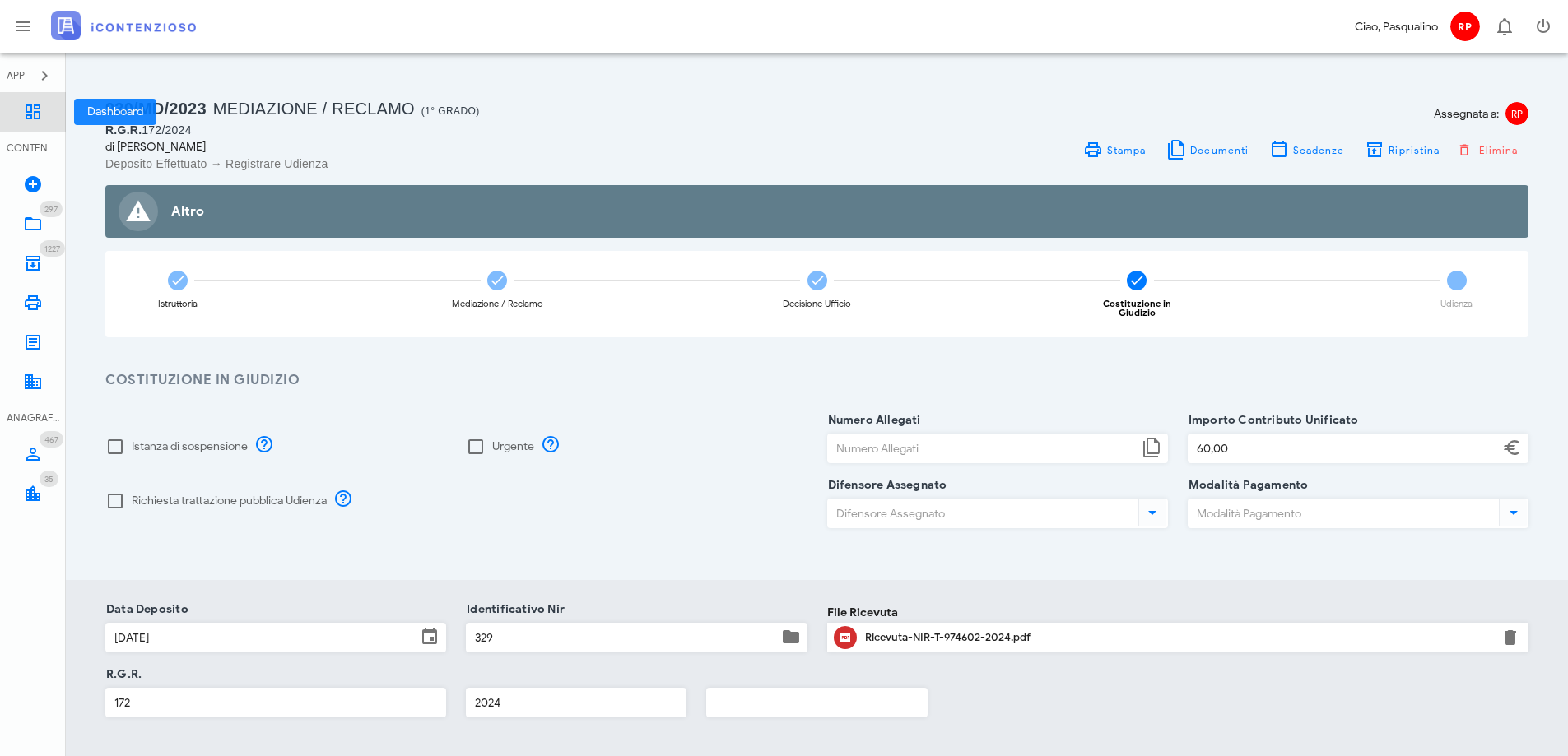
click at [44, 104] on link "Dashboard" at bounding box center [32, 111] width 65 height 40
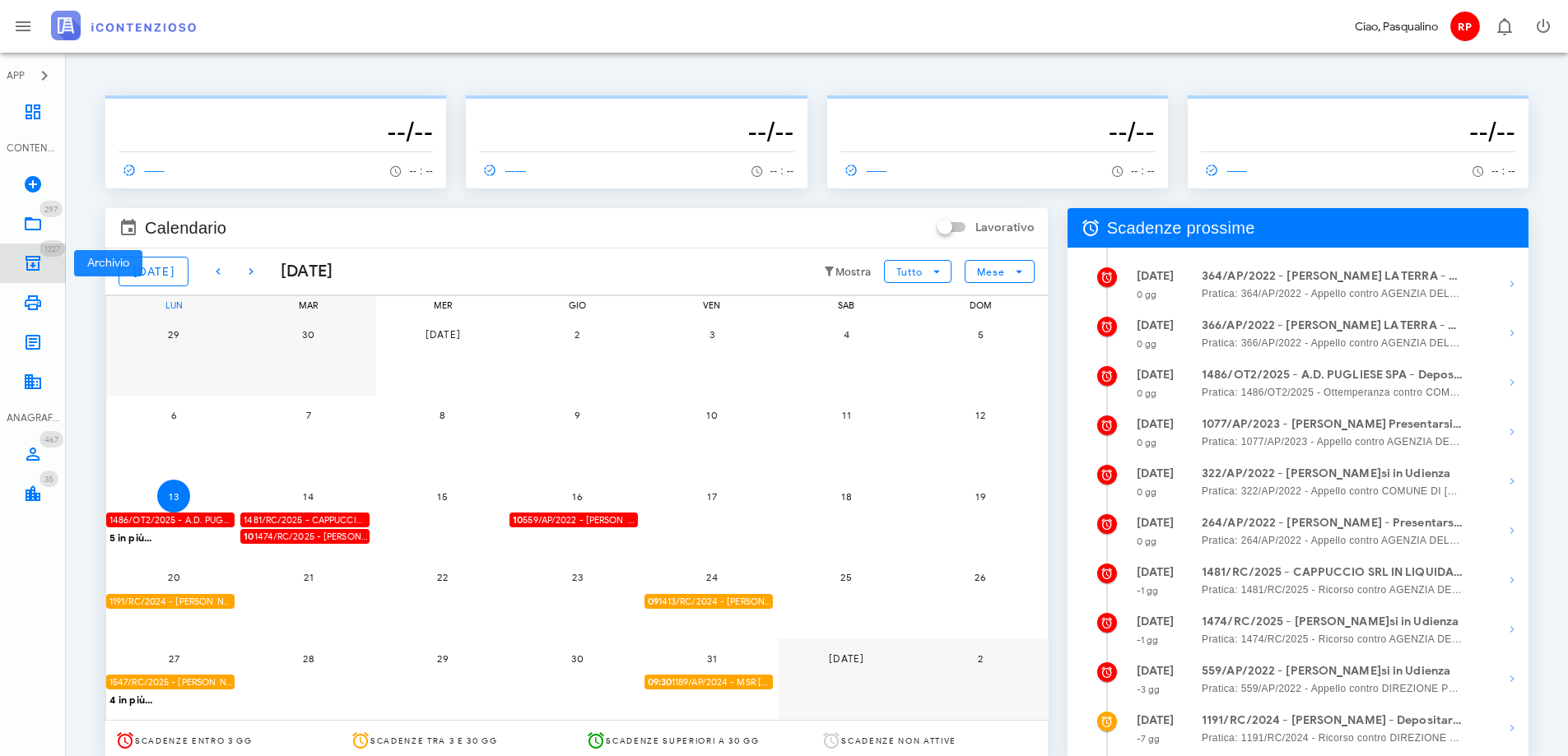
click at [33, 259] on icon at bounding box center [32, 262] width 19 height 19
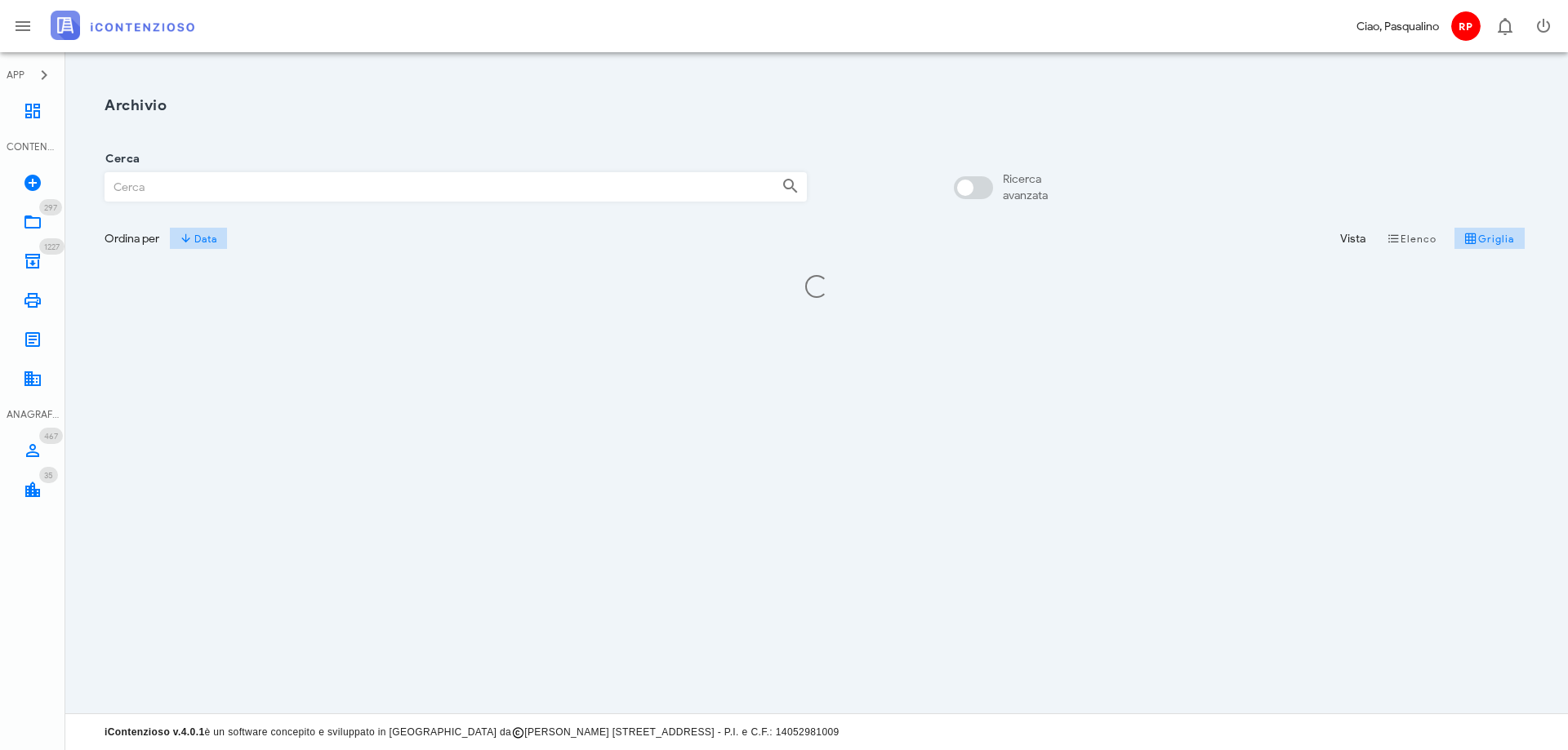
click at [214, 188] on input "Cerca" at bounding box center [437, 186] width 663 height 27
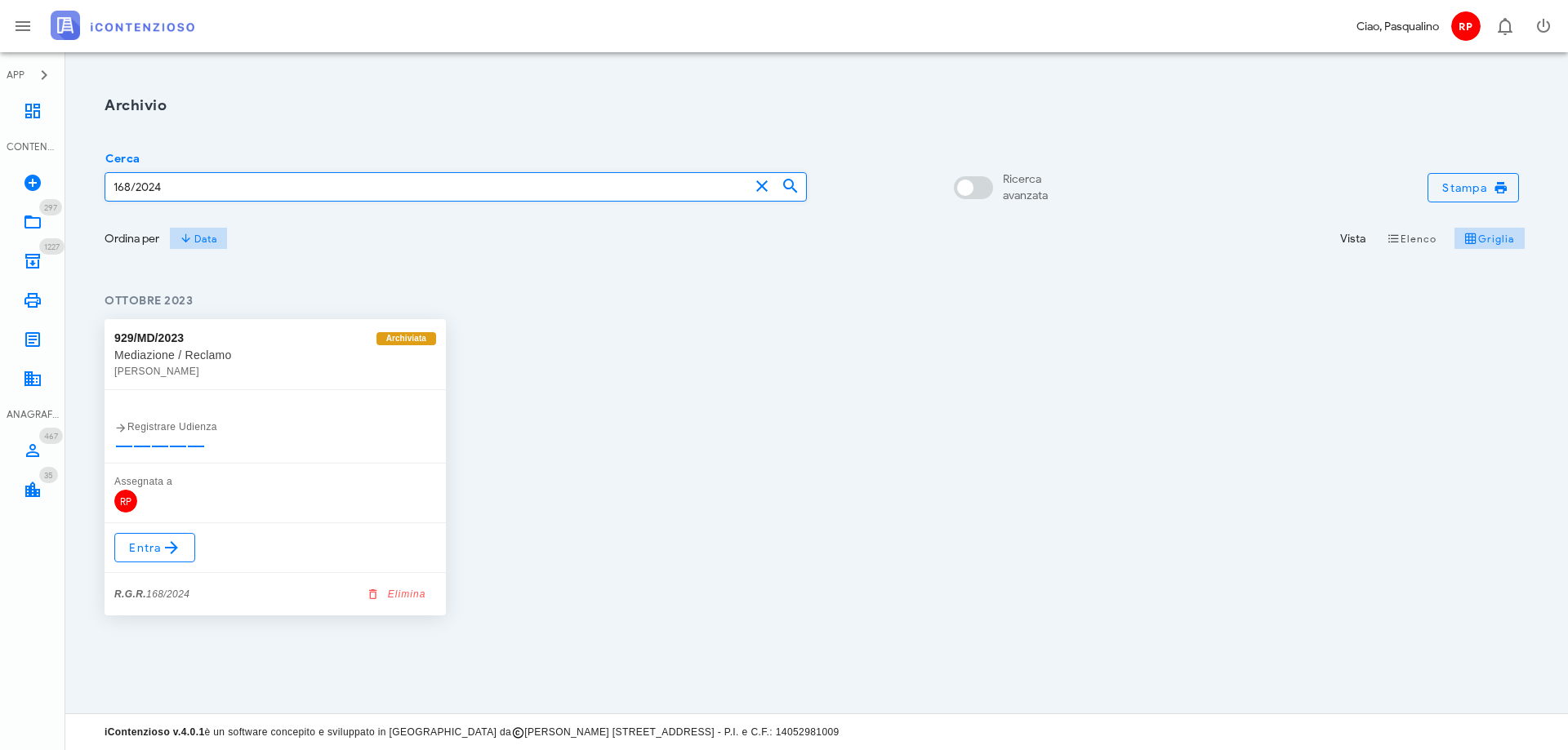
type input "168/2024"
click at [162, 545] on icon at bounding box center [171, 547] width 19 height 19
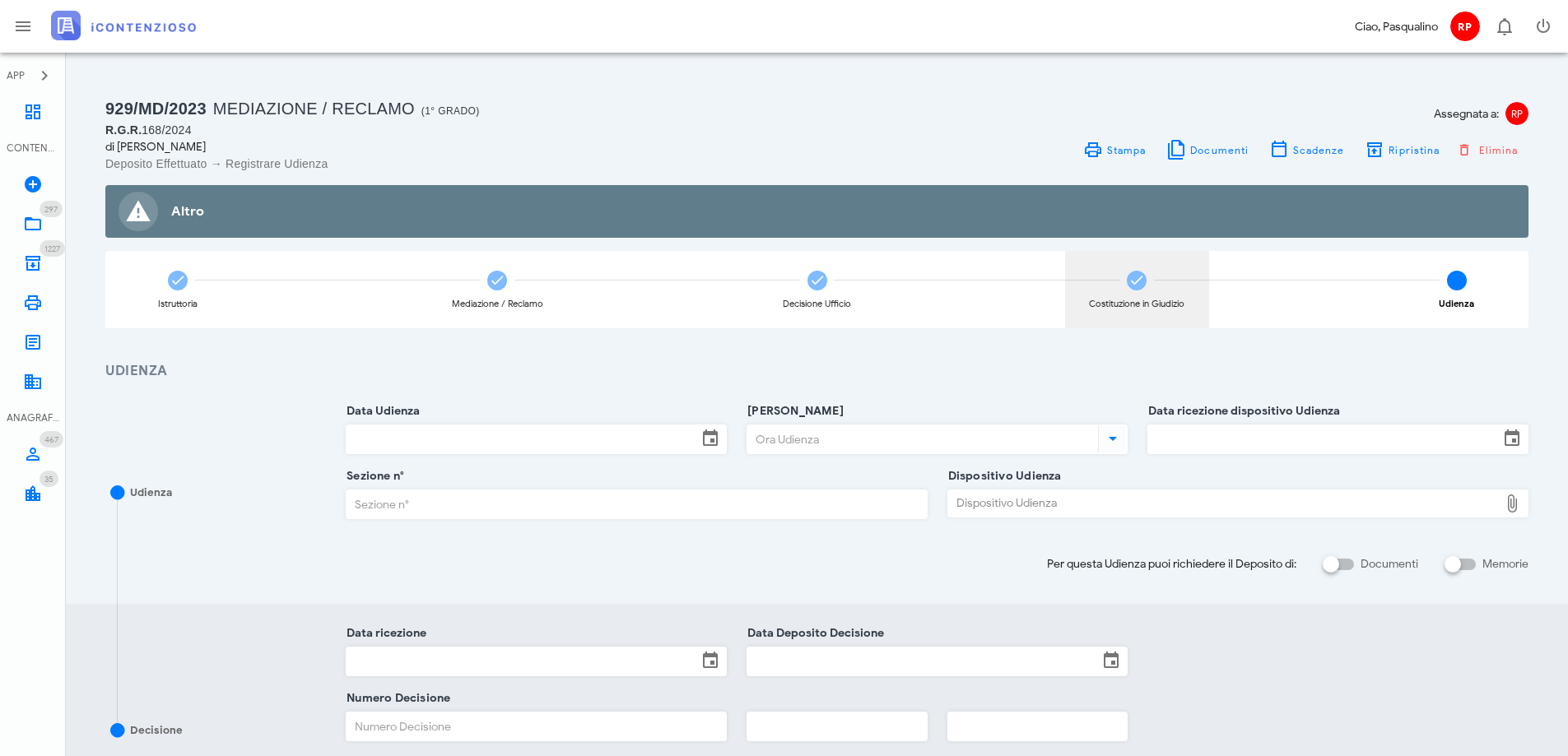
click at [1137, 277] on icon at bounding box center [1137, 281] width 17 height 17
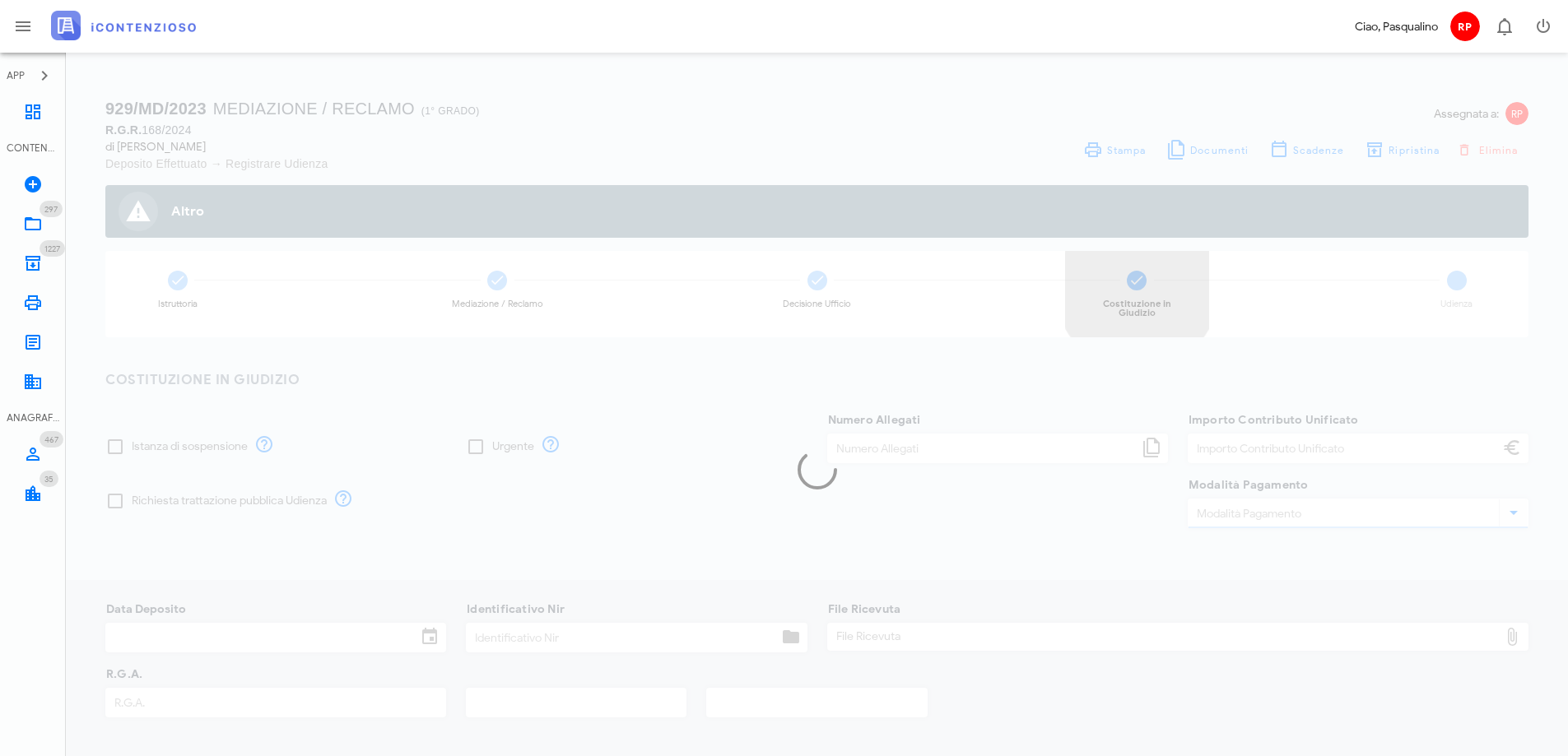
type input "60,00"
type input "[DATE]"
type input "329"
type input "168"
type input "2024"
